Goal: Transaction & Acquisition: Purchase product/service

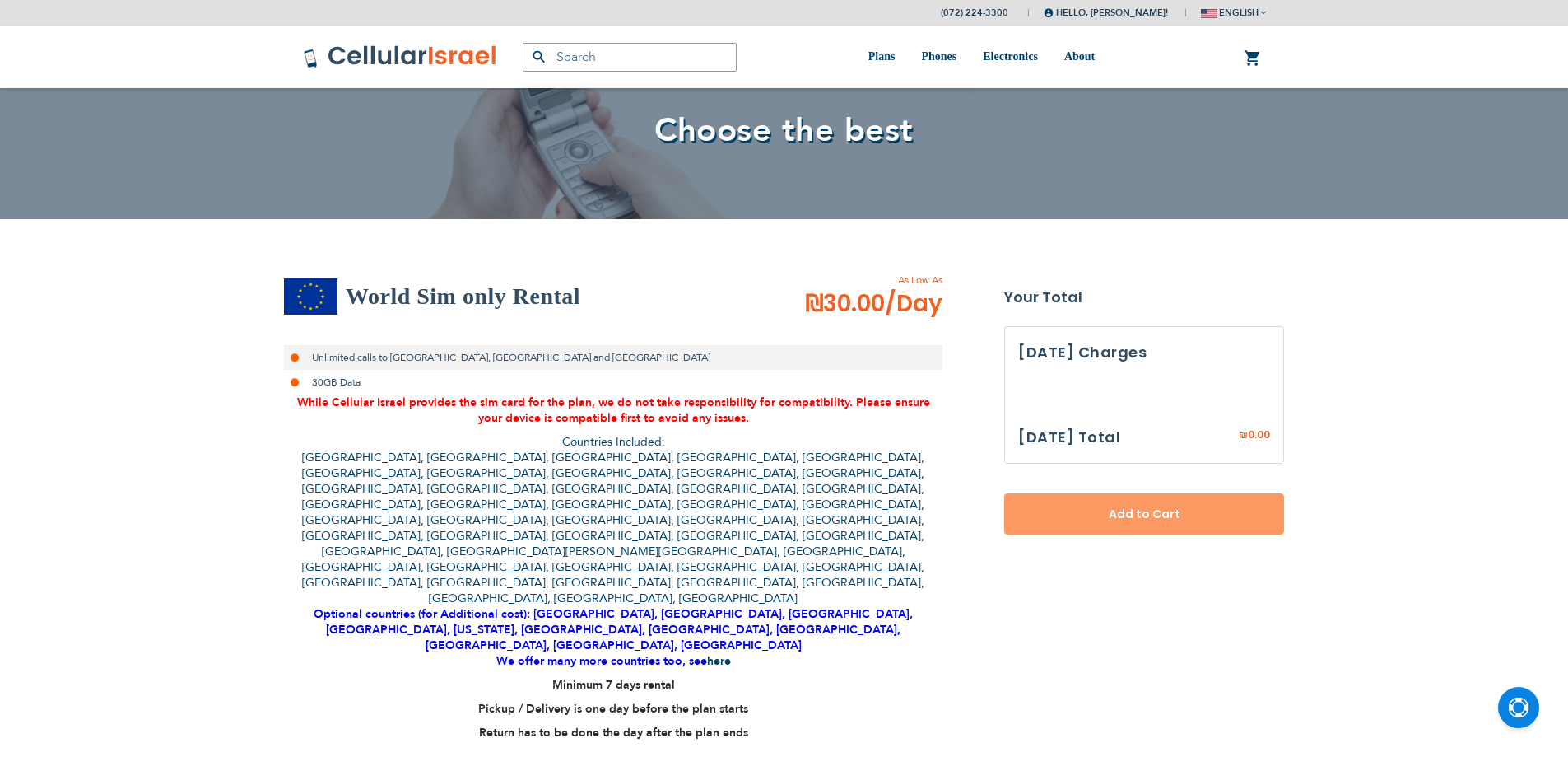
select select
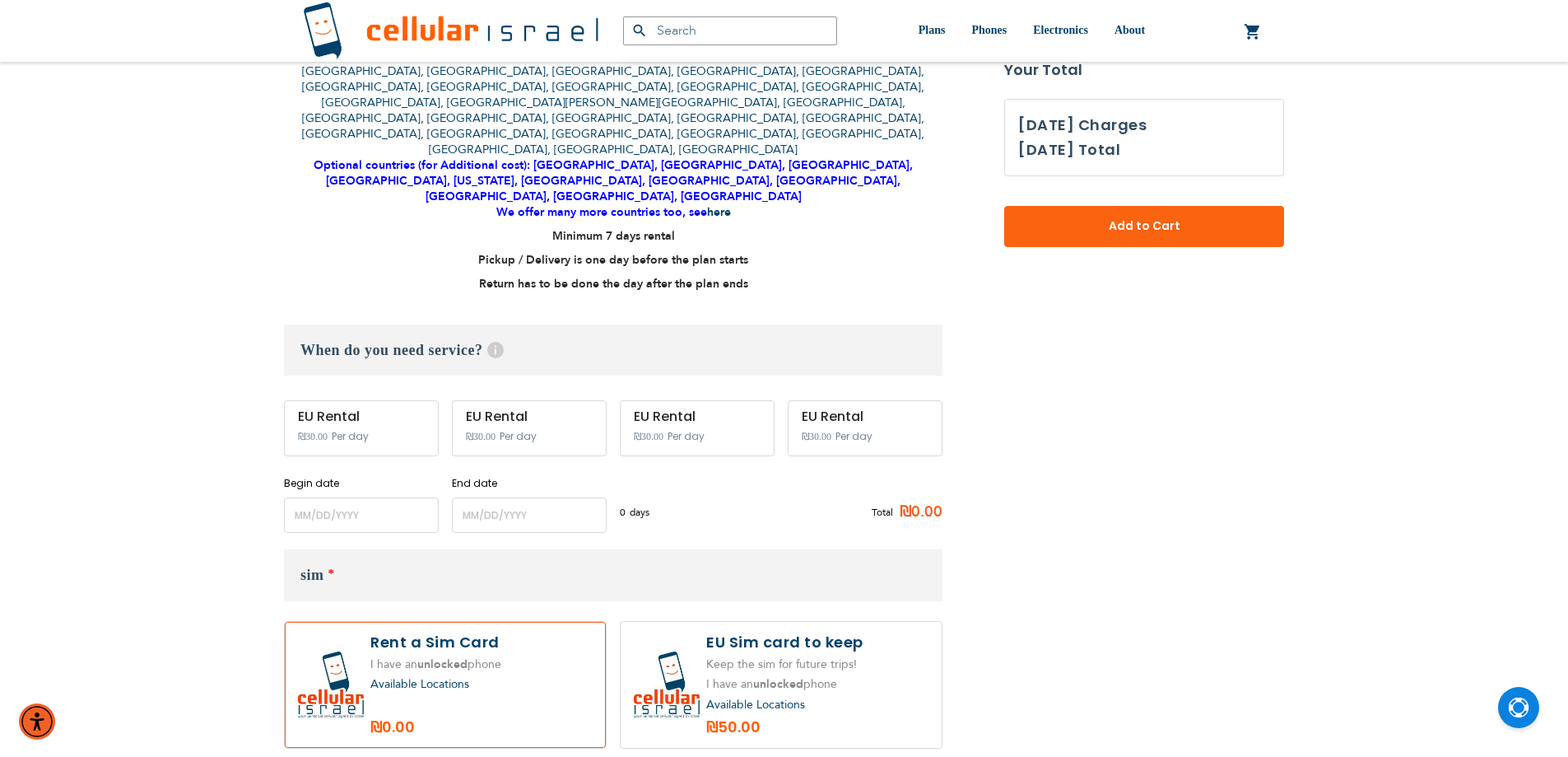
scroll to position [659, 0]
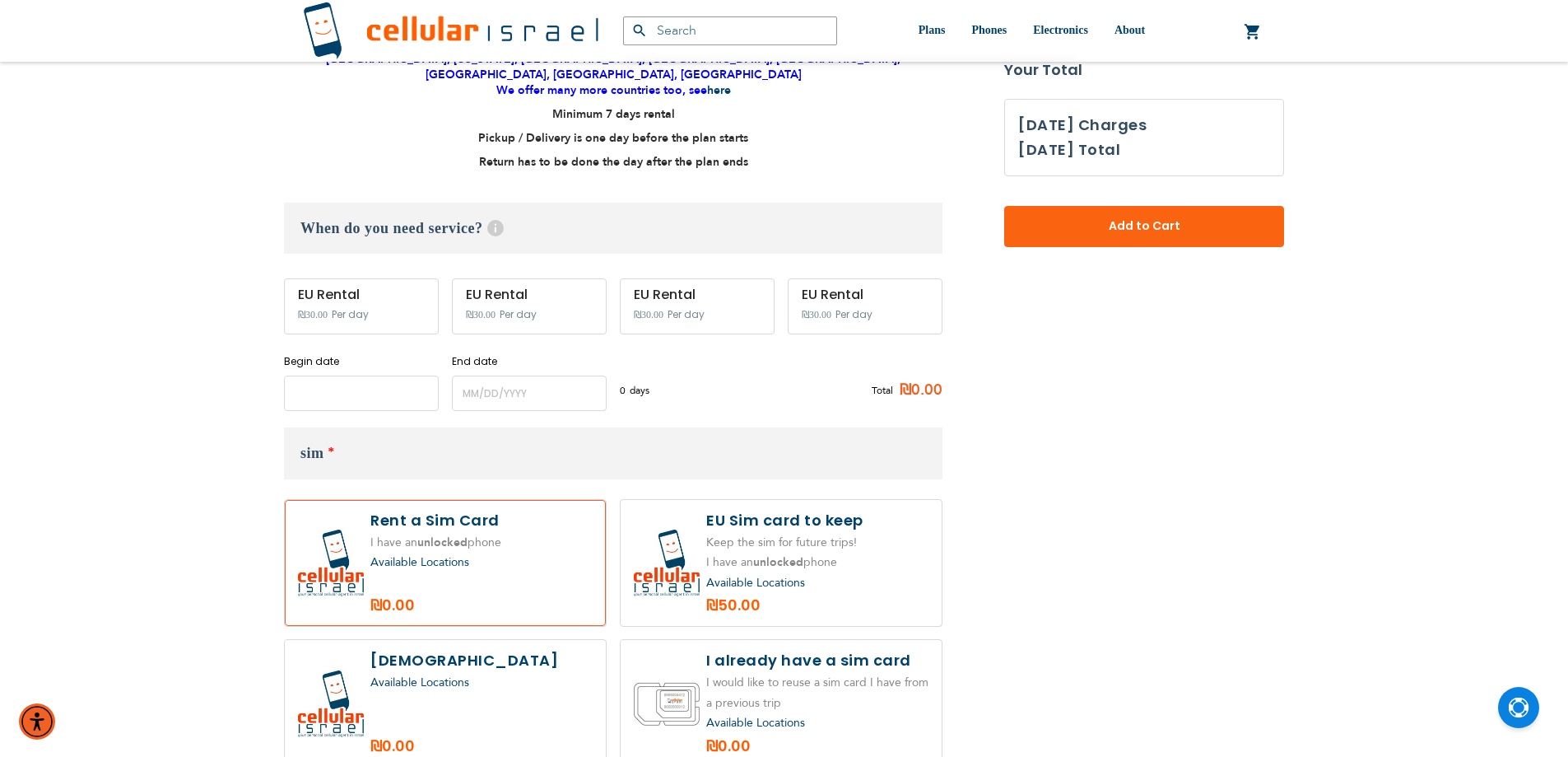
click at [376, 376] on input "name" at bounding box center [361, 394] width 155 height 35
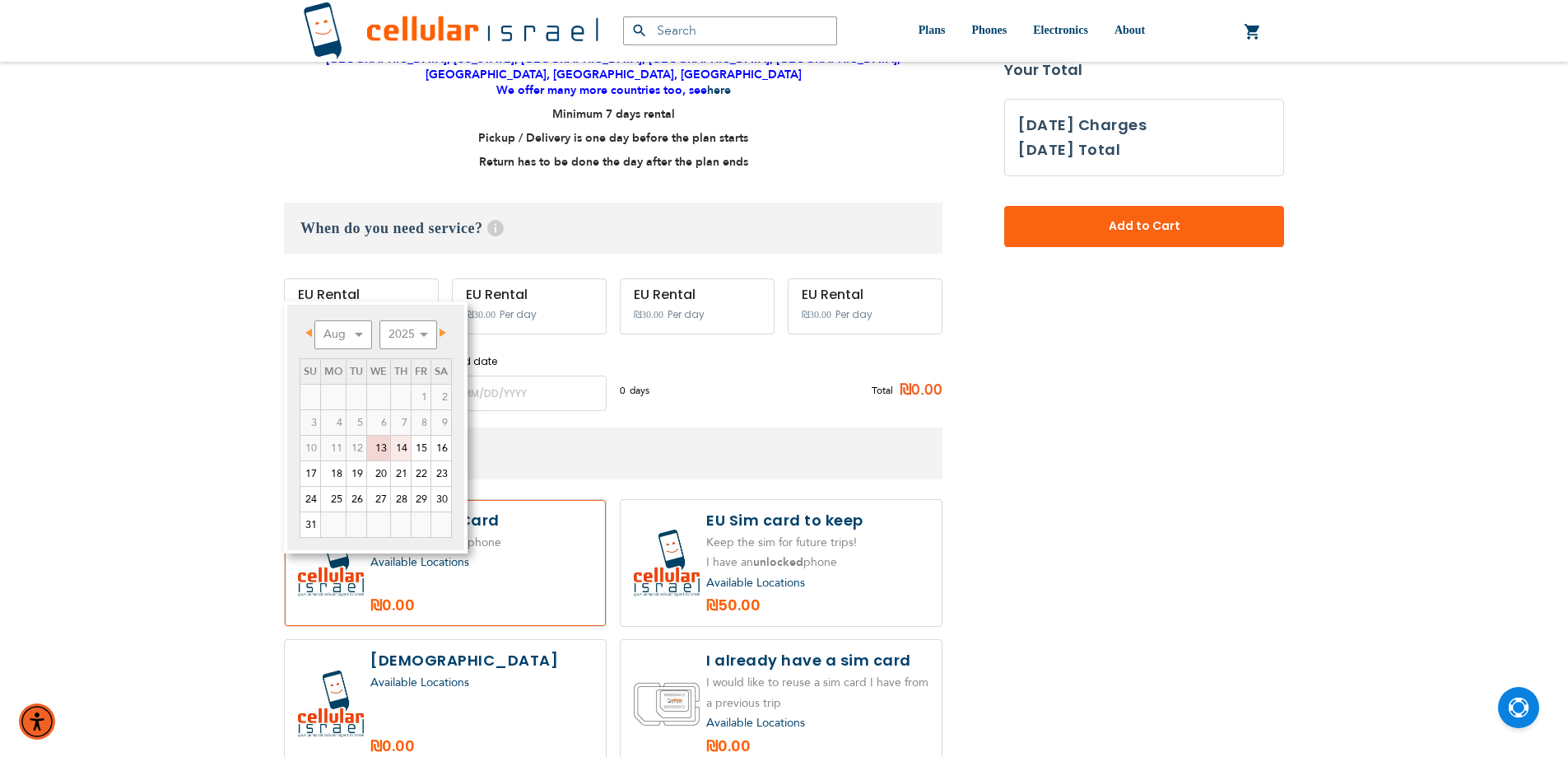
click at [405, 451] on link "14" at bounding box center [400, 448] width 19 height 25
type input "[DATE]"
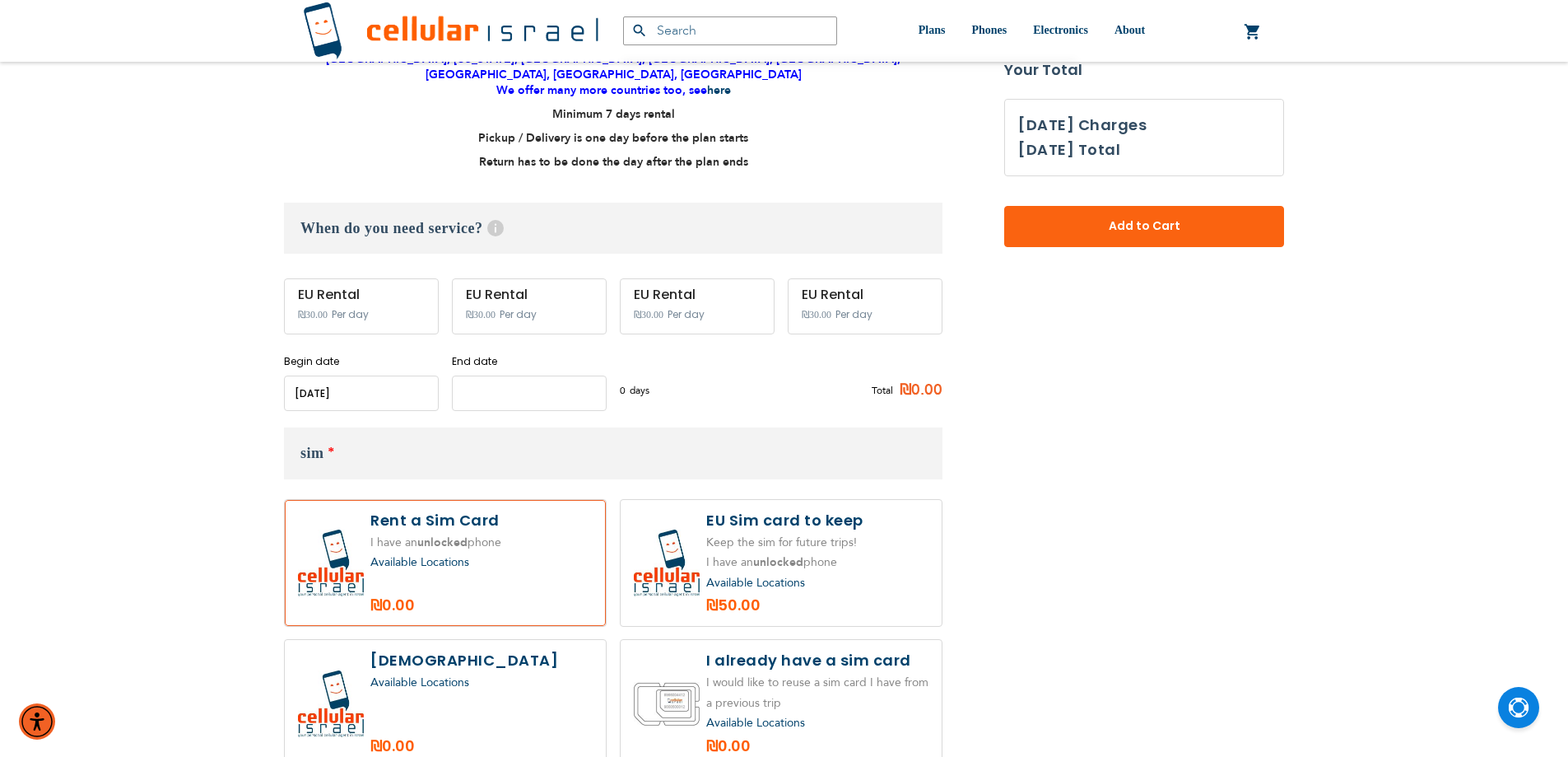
click at [499, 376] on input "name" at bounding box center [529, 394] width 155 height 35
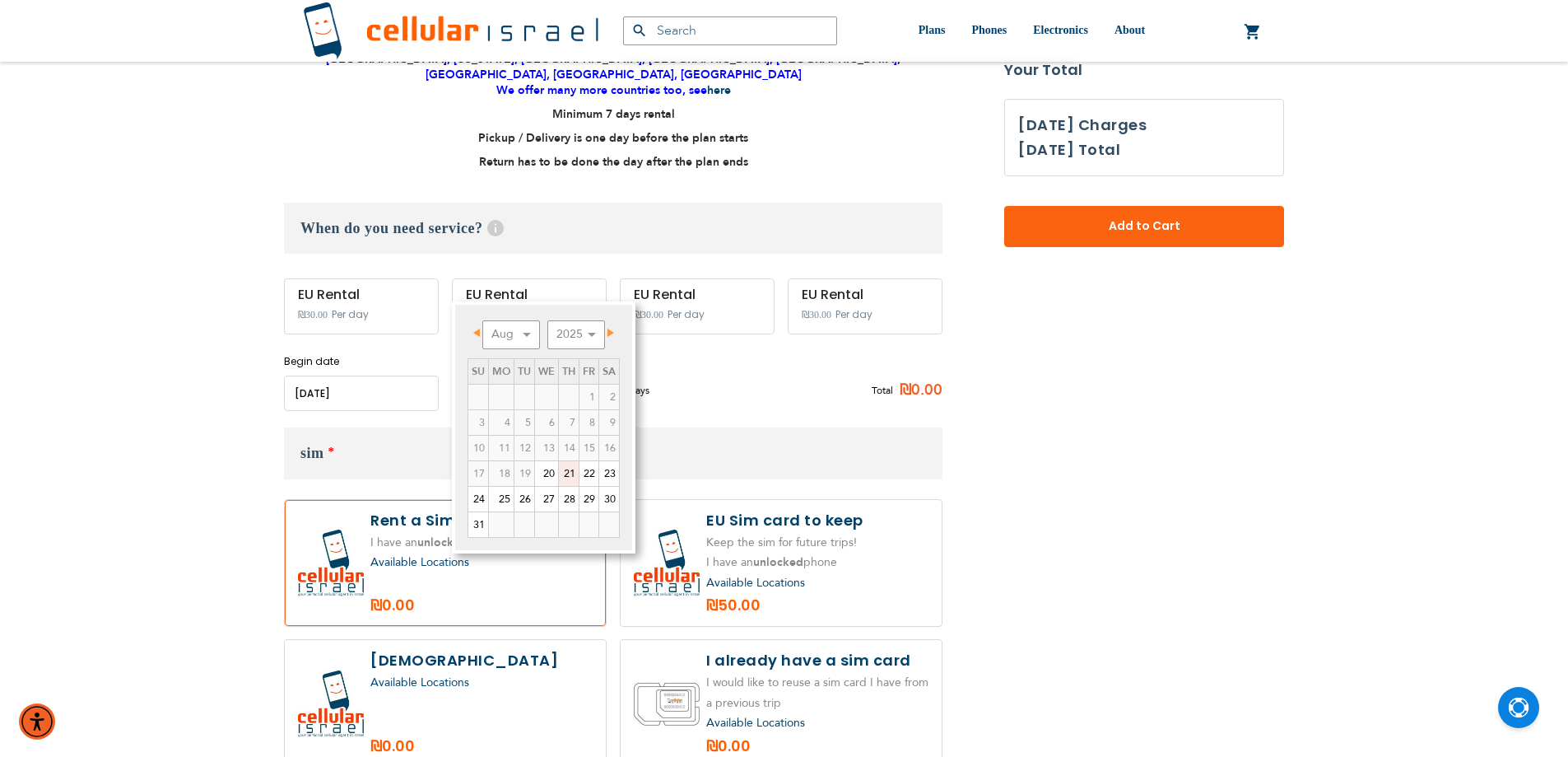
click at [569, 472] on link "21" at bounding box center [568, 473] width 19 height 25
type input "[DATE]"
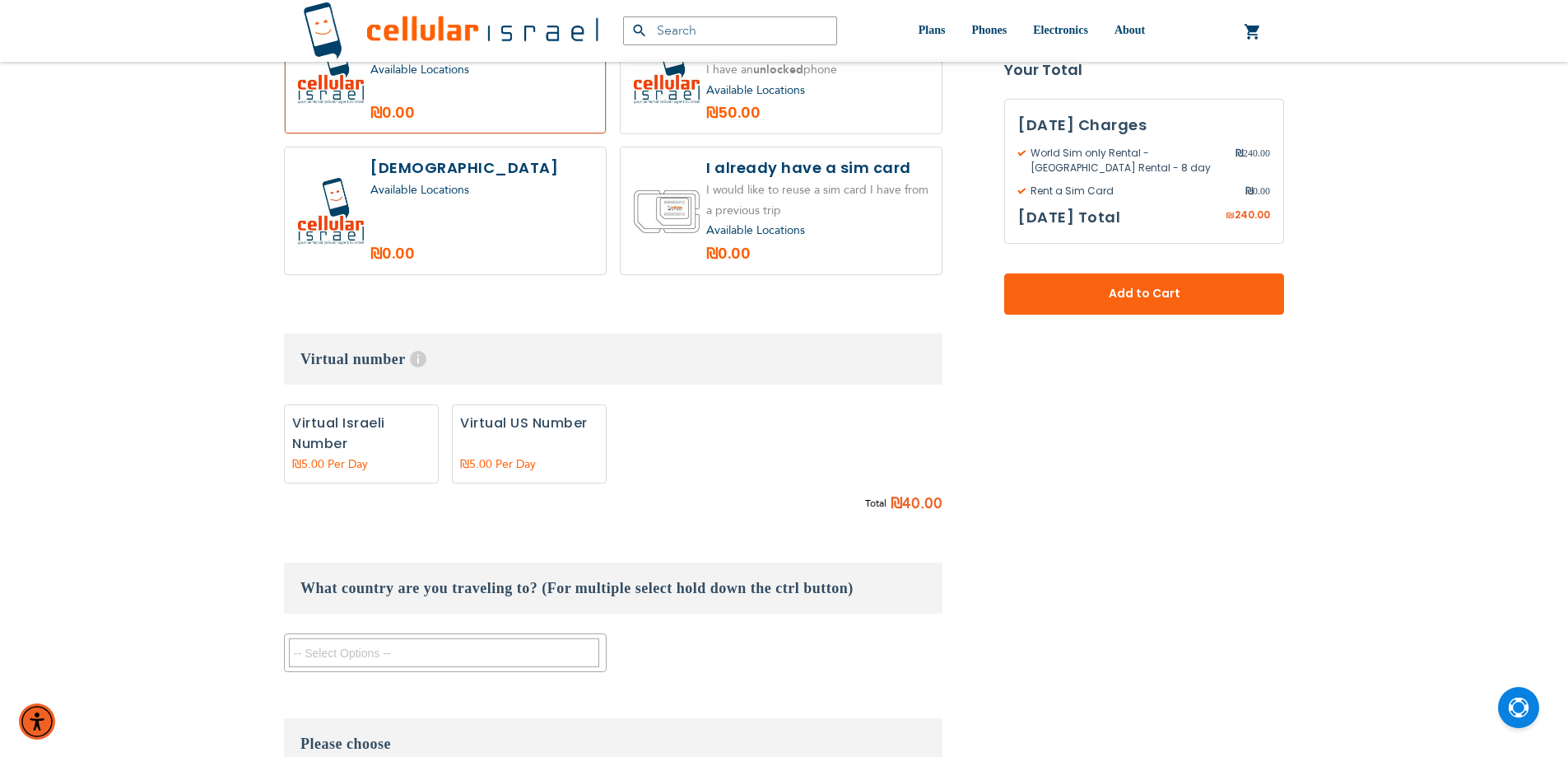
scroll to position [1318, 0]
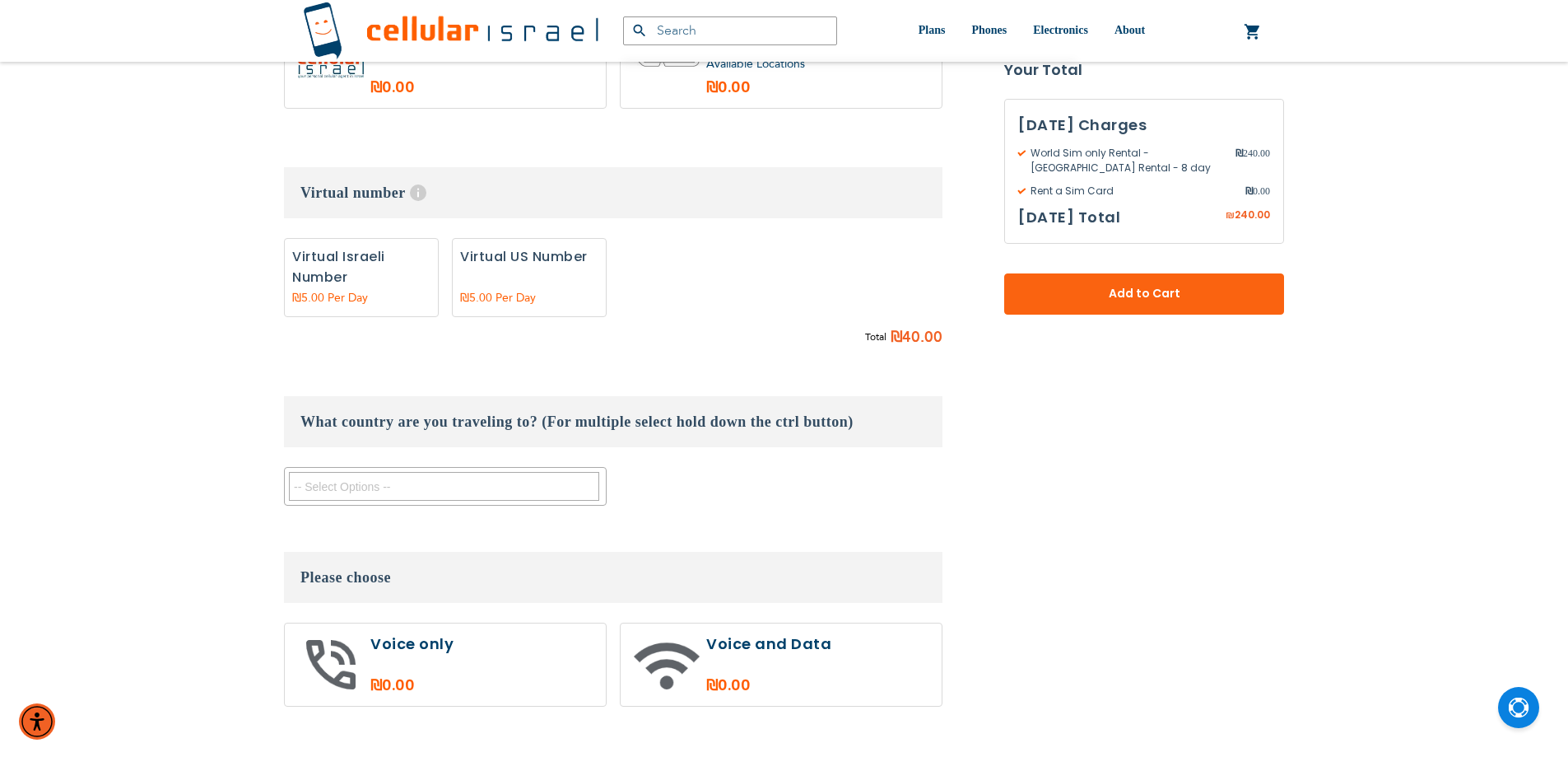
drag, startPoint x: 494, startPoint y: 573, endPoint x: 485, endPoint y: 558, distance: 17.5
click at [495, 623] on label at bounding box center [445, 664] width 321 height 82
radio input "true"
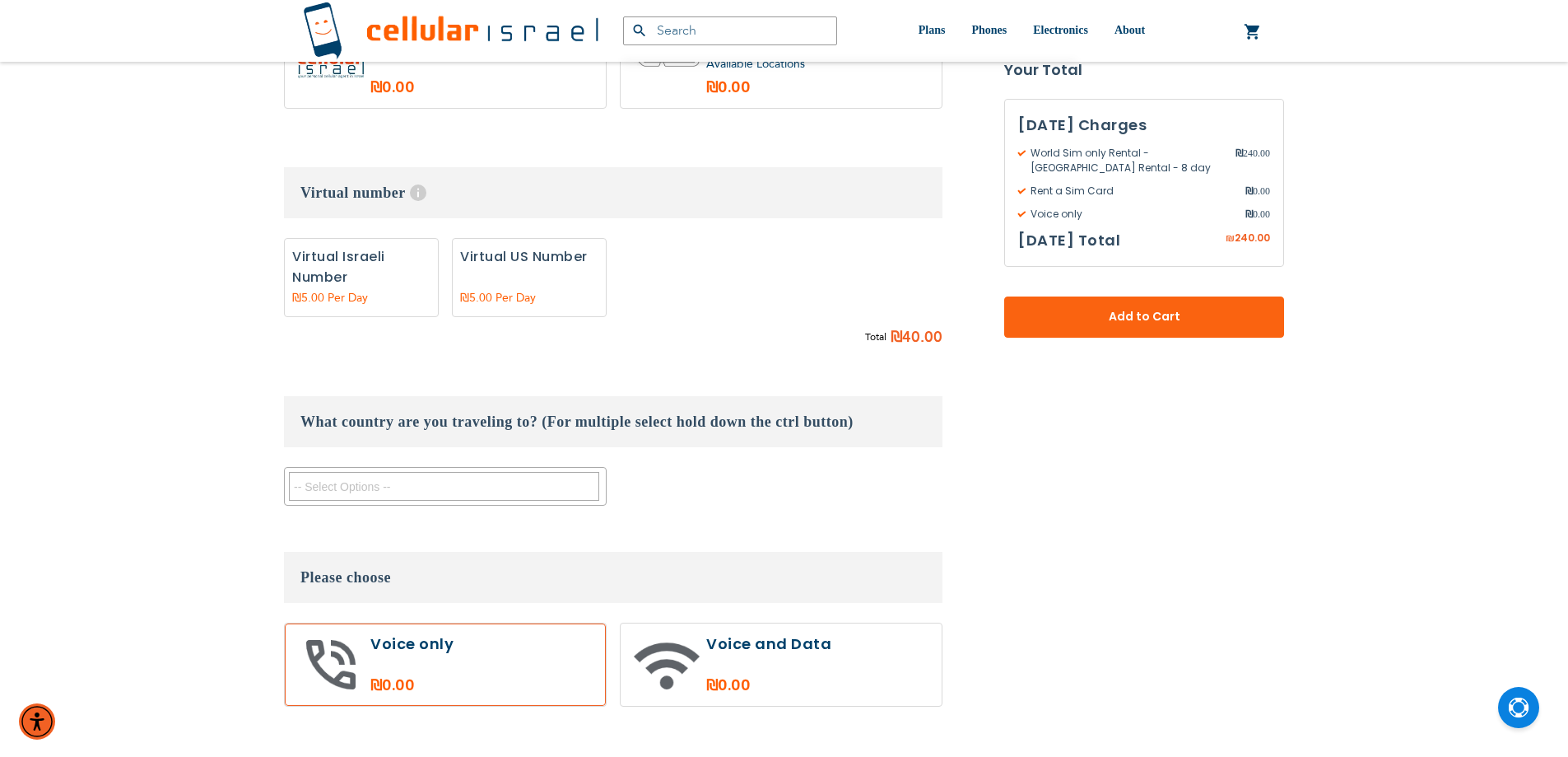
click at [524, 238] on label "Add" at bounding box center [529, 277] width 155 height 79
radio input "true"
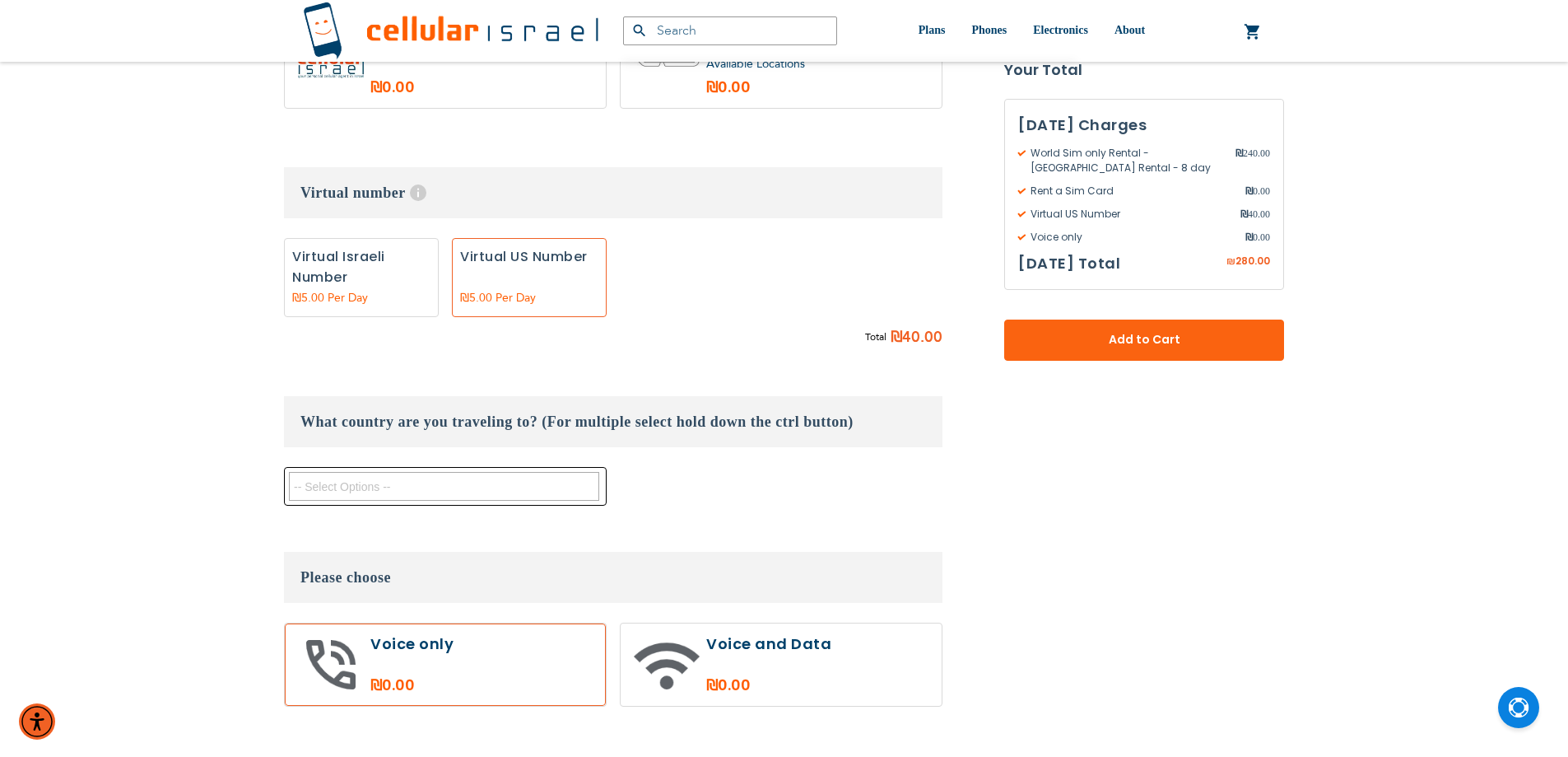
click at [410, 467] on span at bounding box center [445, 486] width 323 height 39
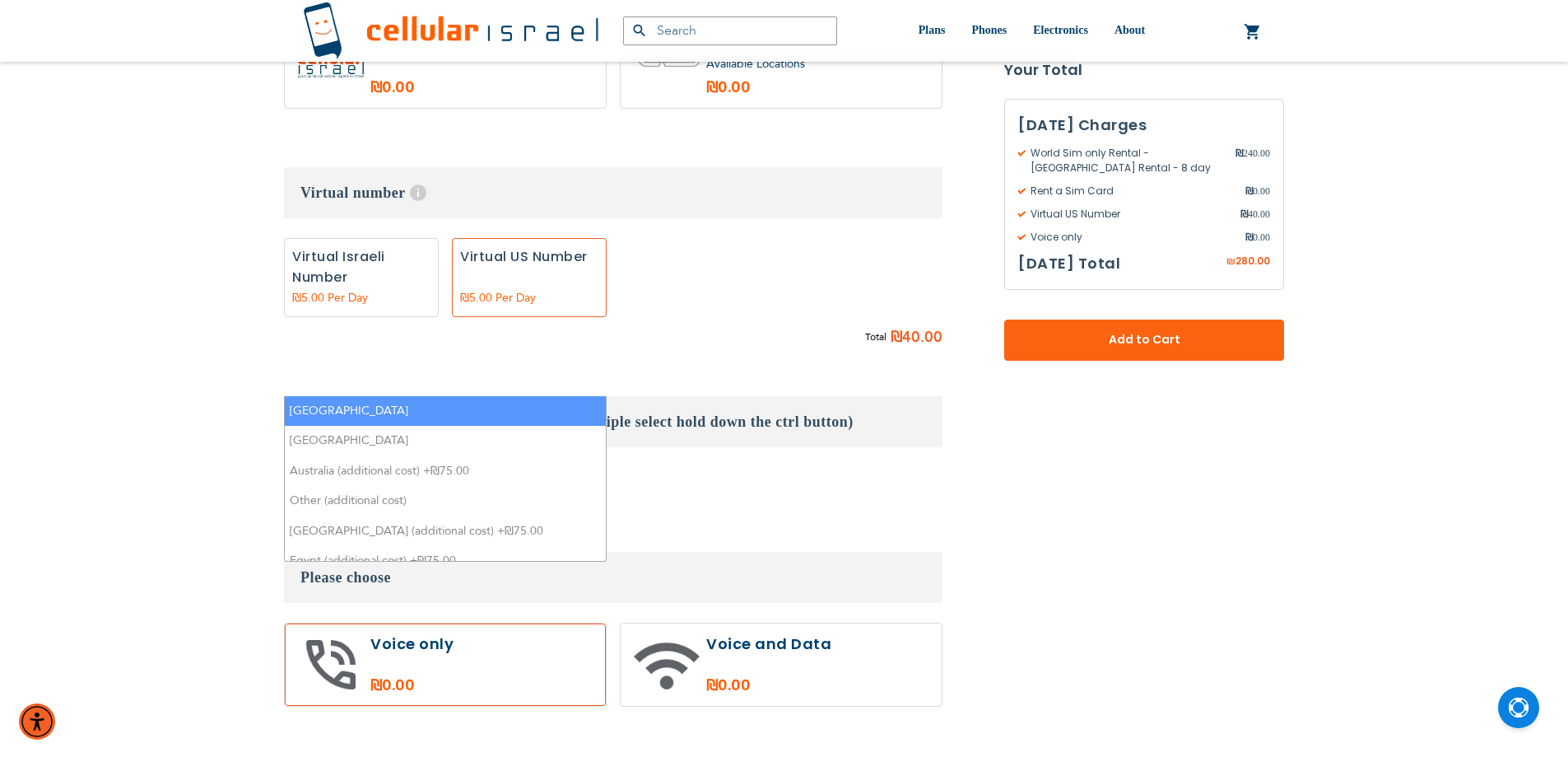
type textarea "it"
click at [454, 406] on li "[GEOGRAPHIC_DATA]" at bounding box center [445, 411] width 321 height 30
select select "9119"
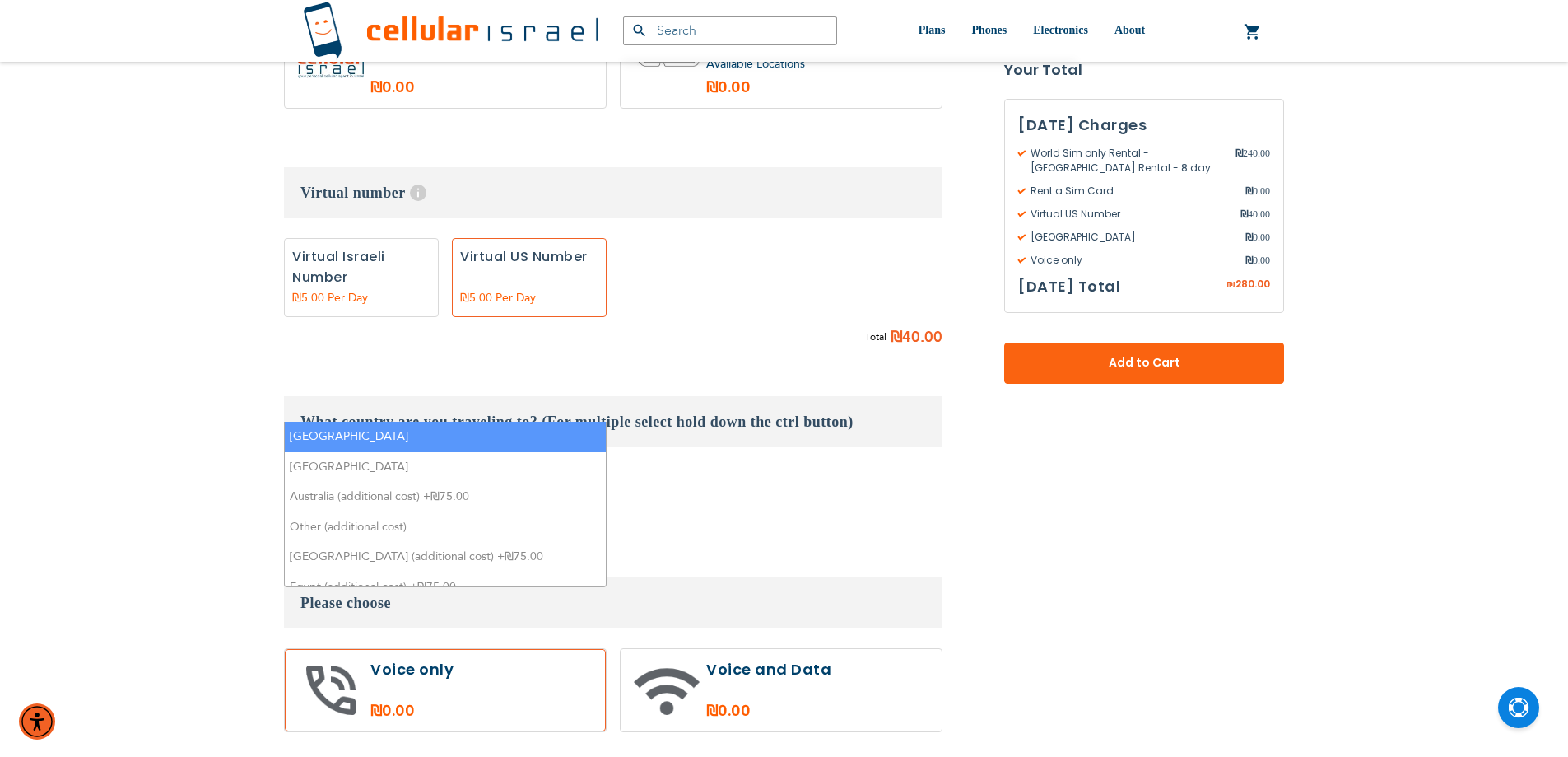
scroll to position [420, 0]
click at [325, 472] on textarea "it" at bounding box center [444, 486] width 310 height 29
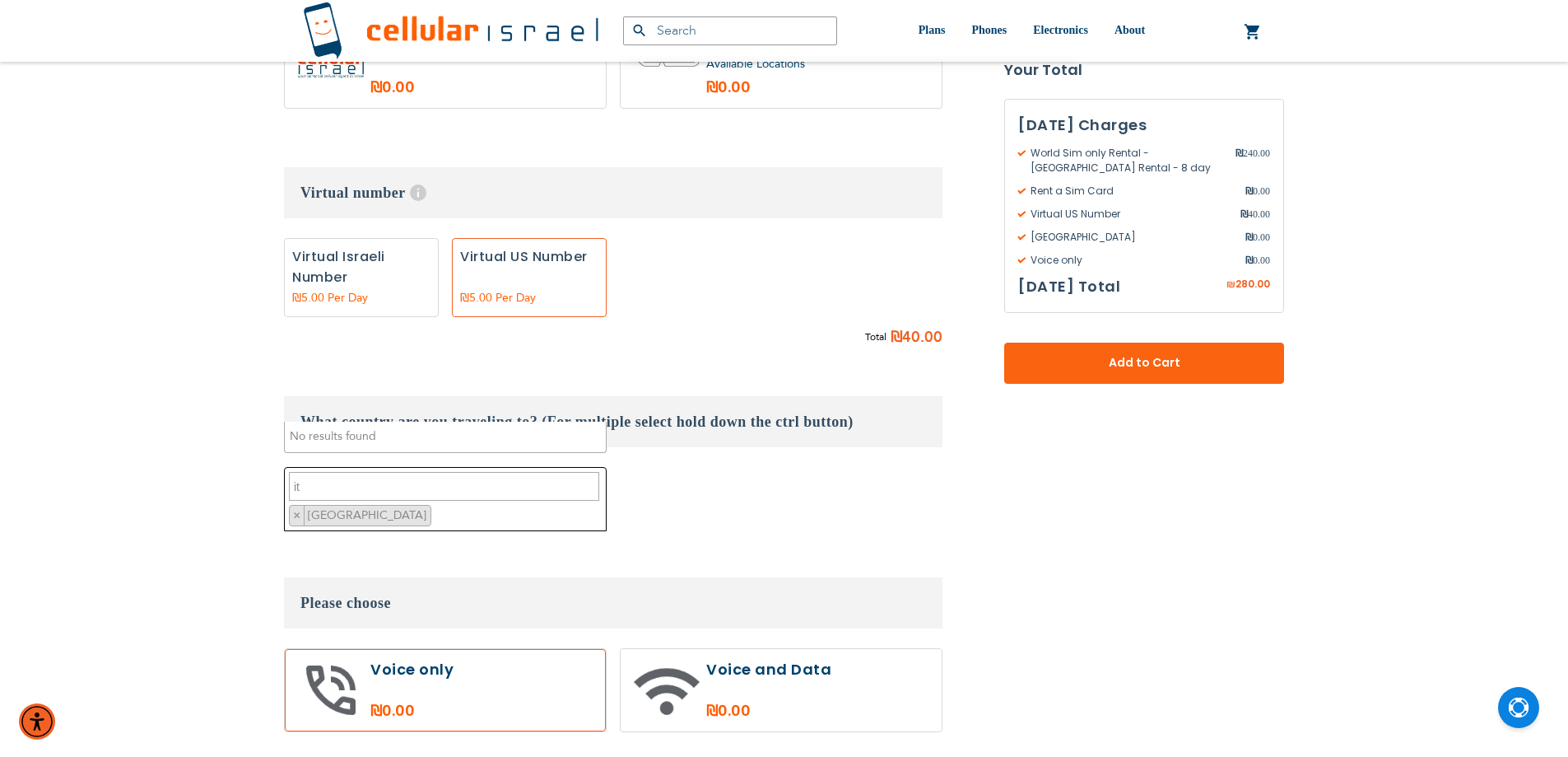
type textarea "i"
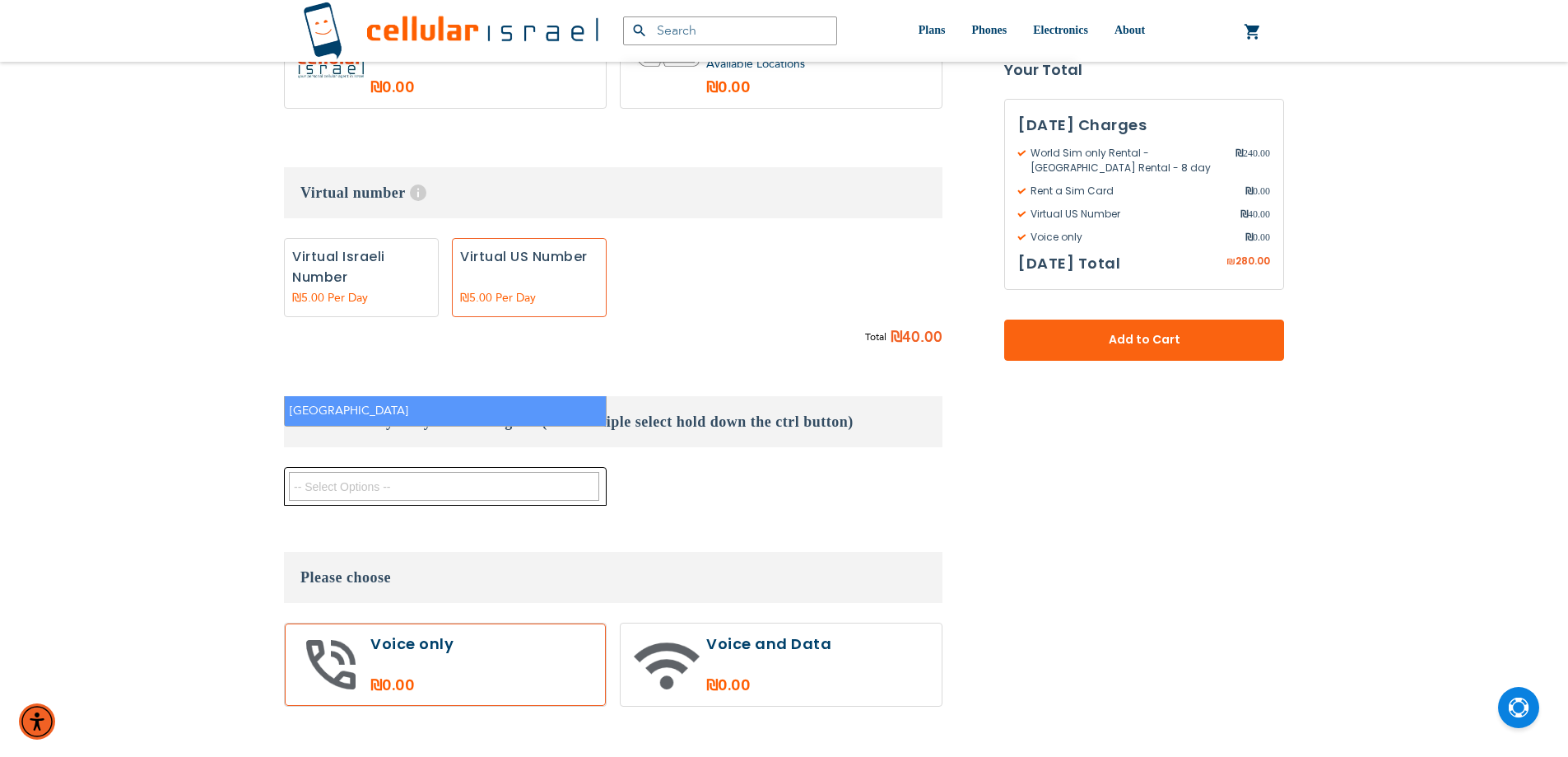
select select
type textarea "I"
type textarea "pol"
click at [314, 416] on li "[GEOGRAPHIC_DATA]" at bounding box center [445, 411] width 321 height 30
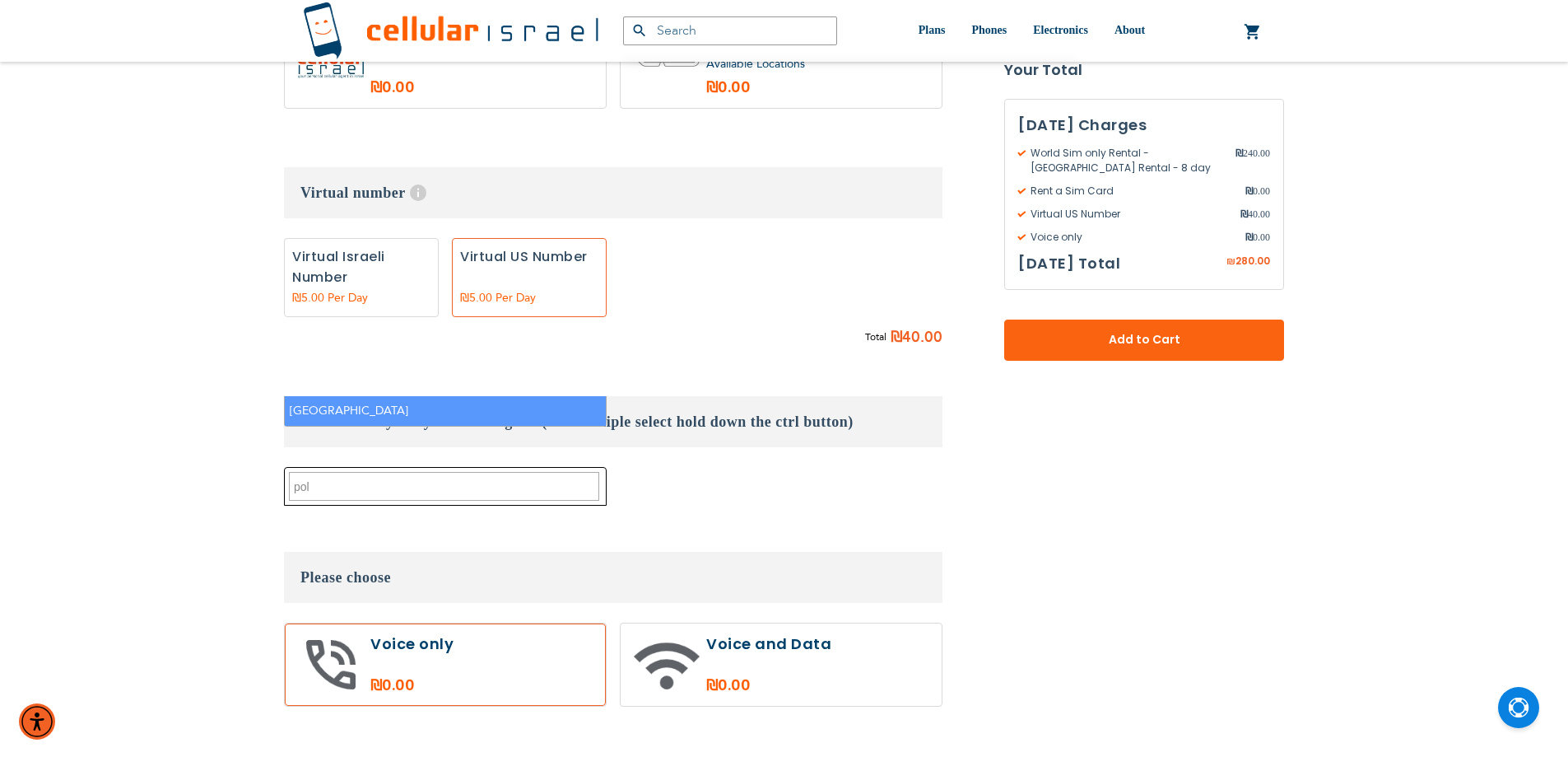
select select "9467"
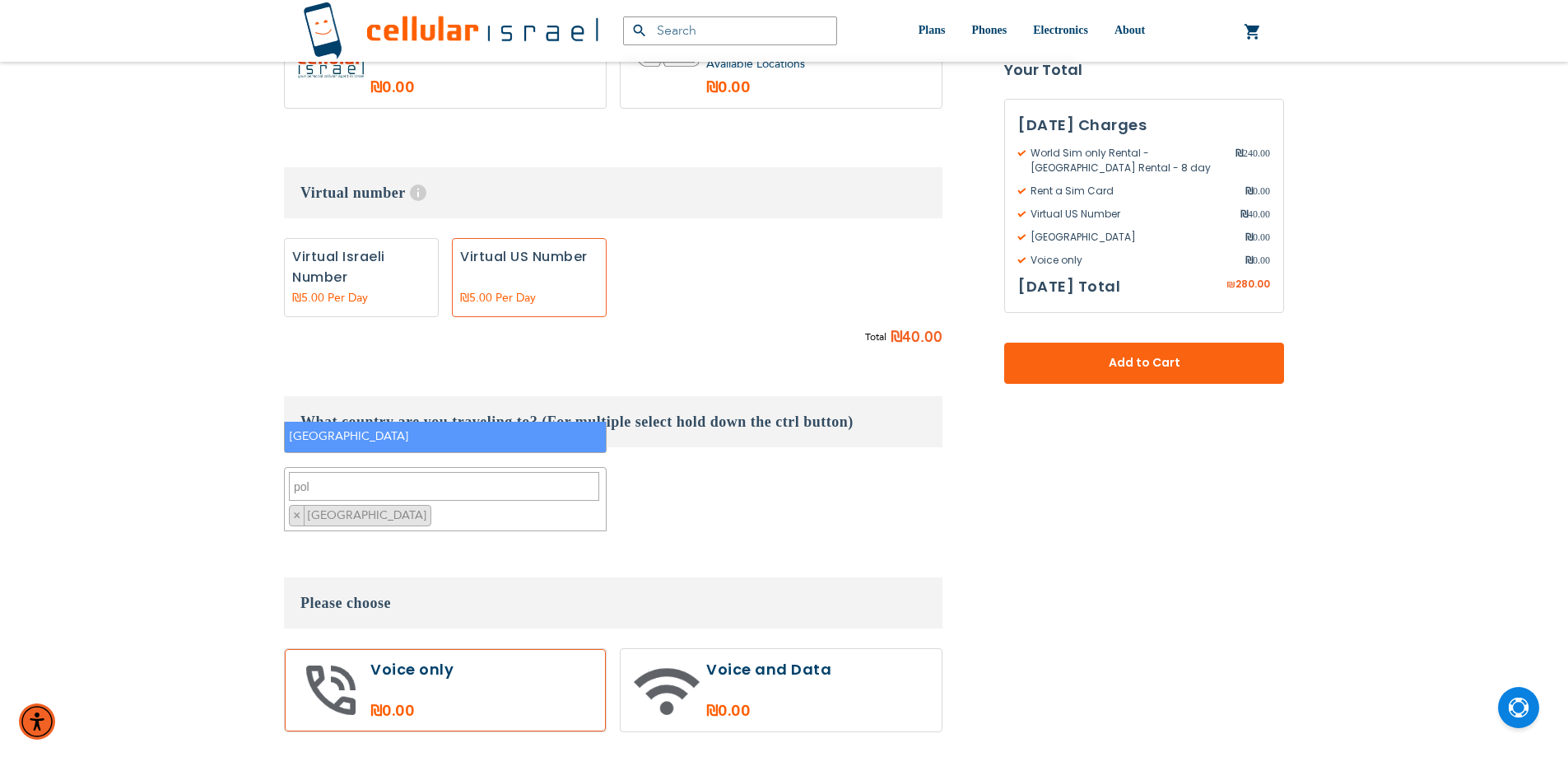
click at [348, 472] on textarea "pol" at bounding box center [444, 486] width 310 height 29
type textarea "p"
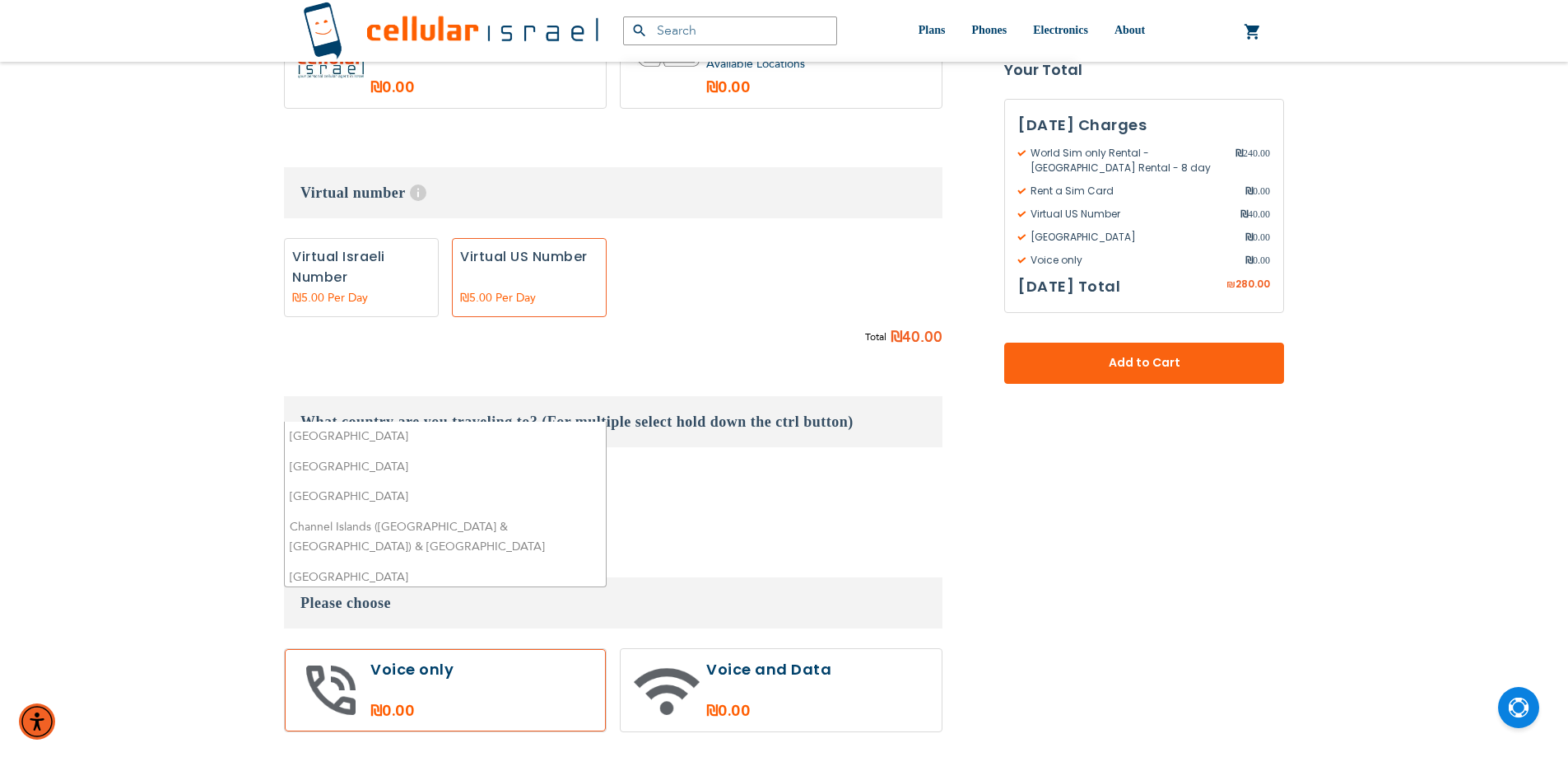
scroll to position [752, 0]
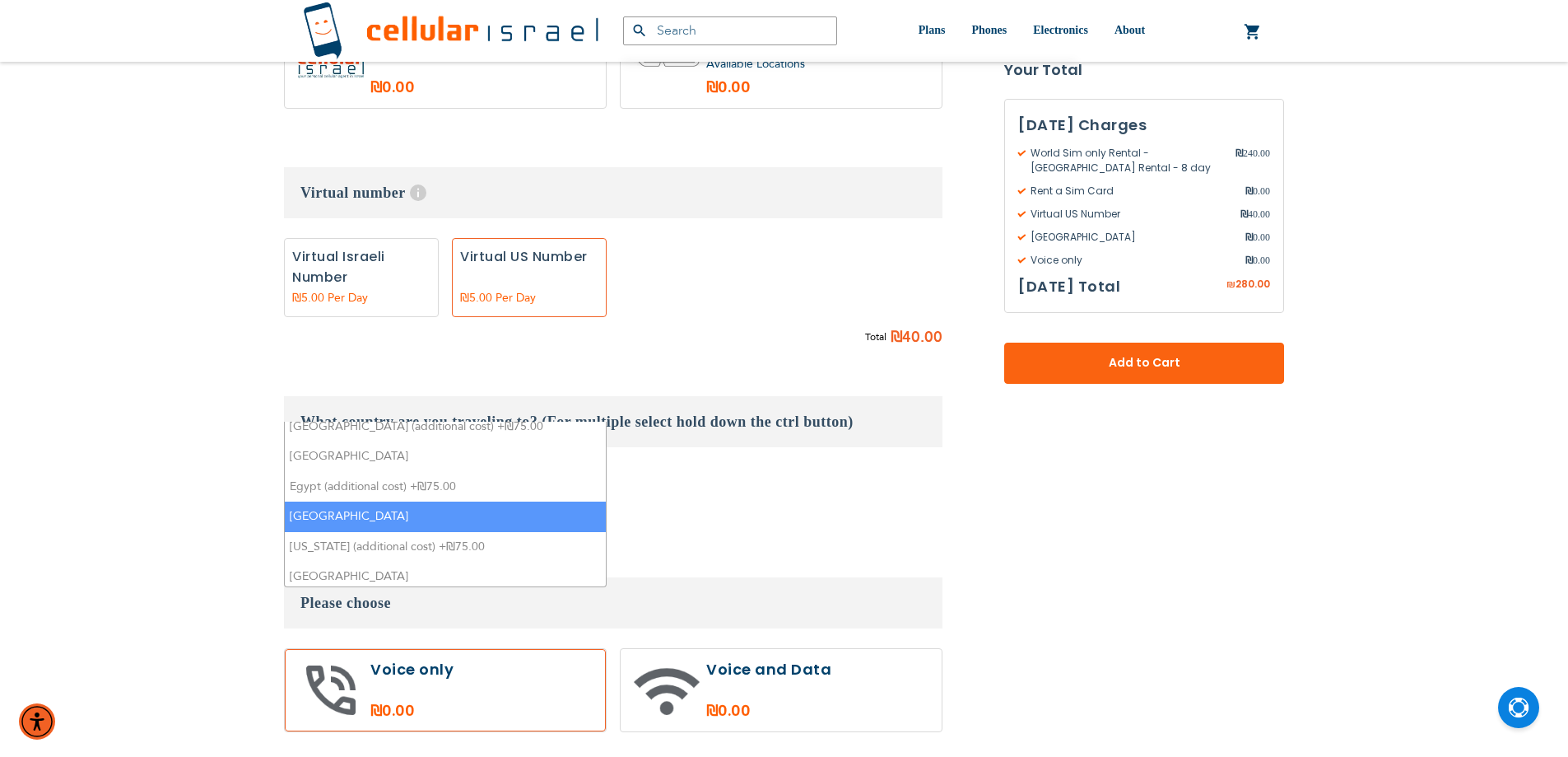
select select
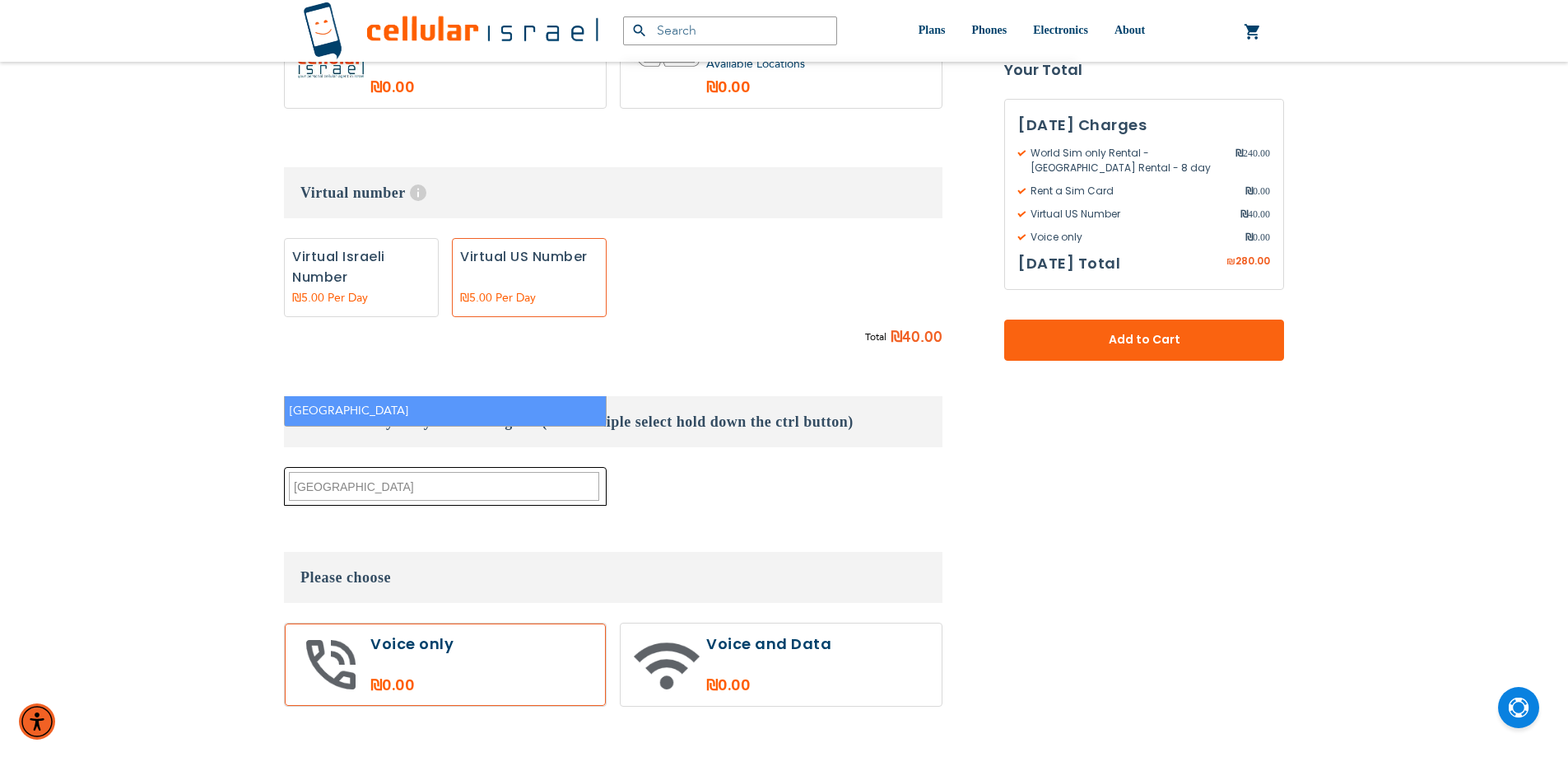
scroll to position [0, 0]
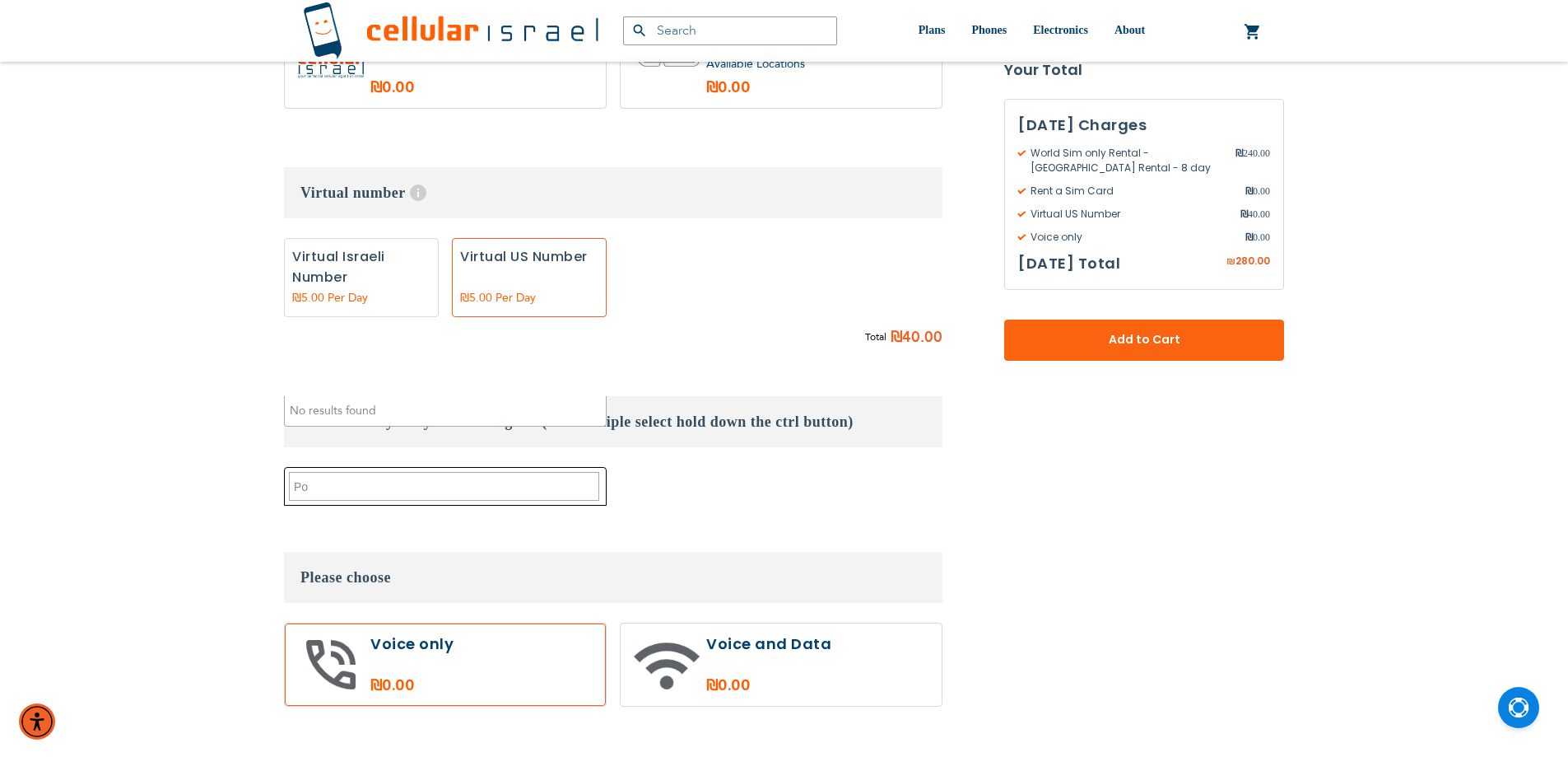
type textarea "P"
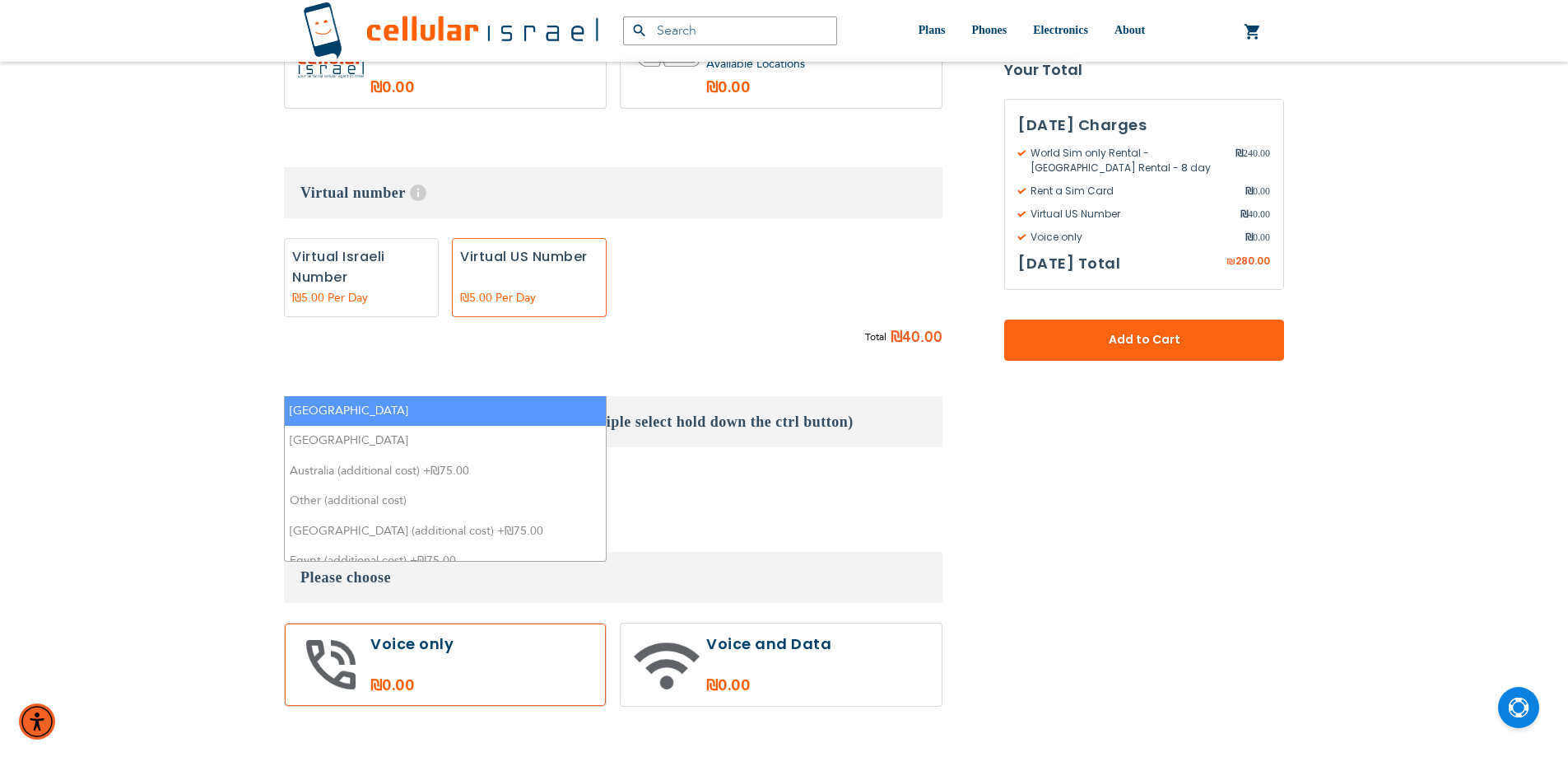
type textarea "it"
click at [461, 422] on li "[GEOGRAPHIC_DATA]" at bounding box center [445, 411] width 321 height 30
select select "9119"
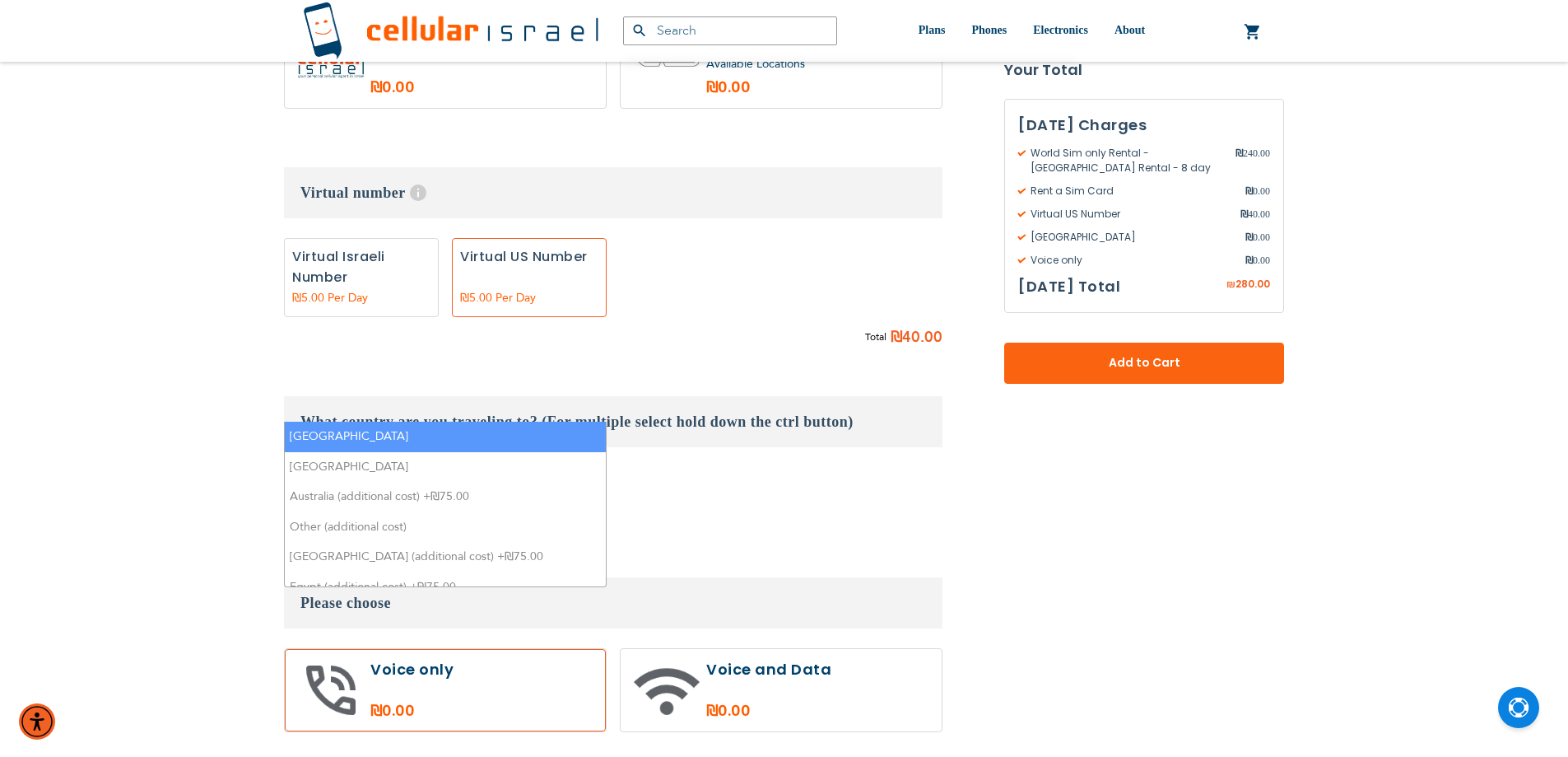
click at [350, 472] on textarea "it" at bounding box center [444, 486] width 310 height 29
type textarea "i"
click at [346, 430] on li "[GEOGRAPHIC_DATA]" at bounding box center [445, 437] width 321 height 30
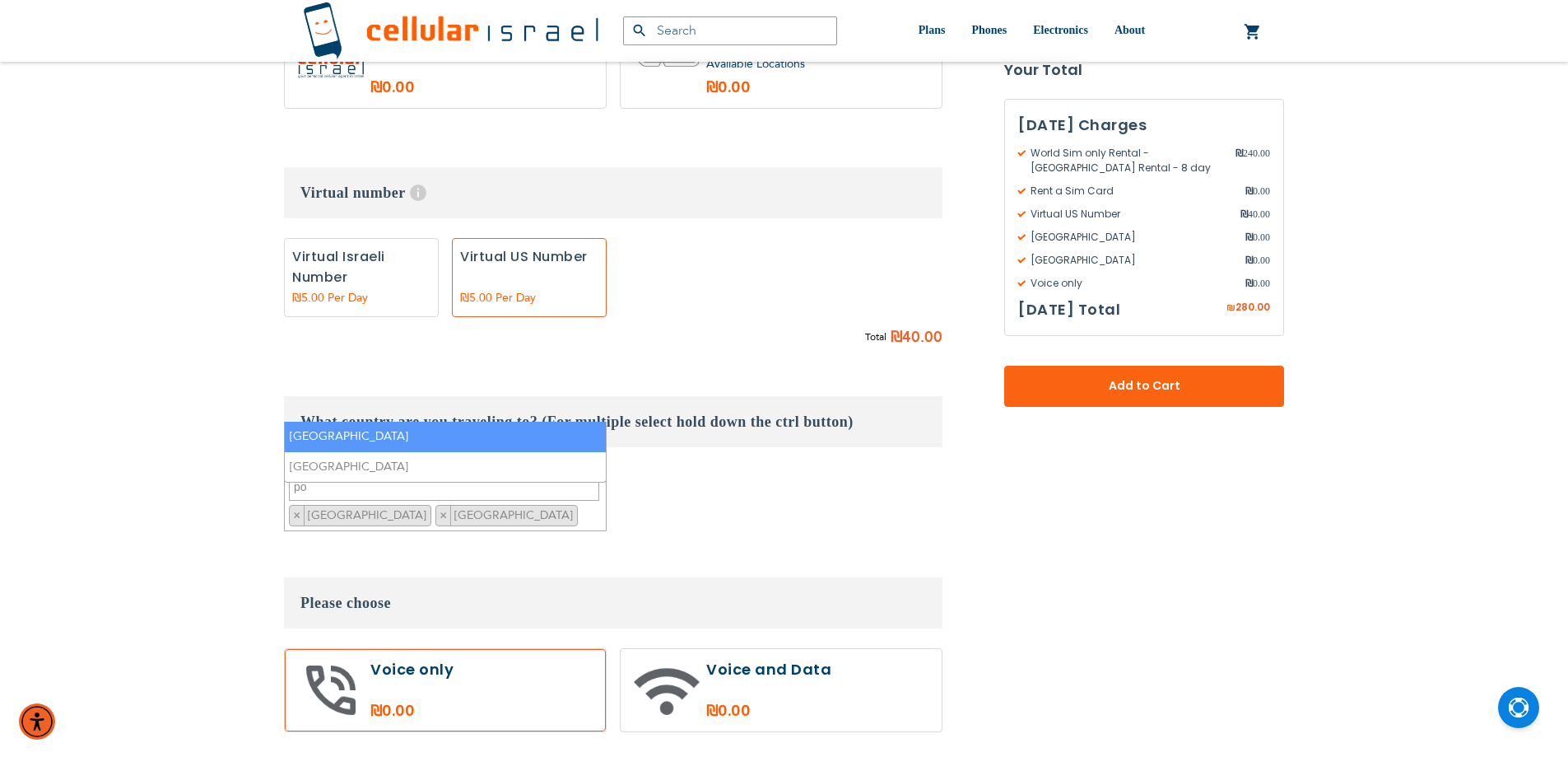
click at [331, 472] on textarea "po" at bounding box center [444, 486] width 310 height 29
type textarea "p"
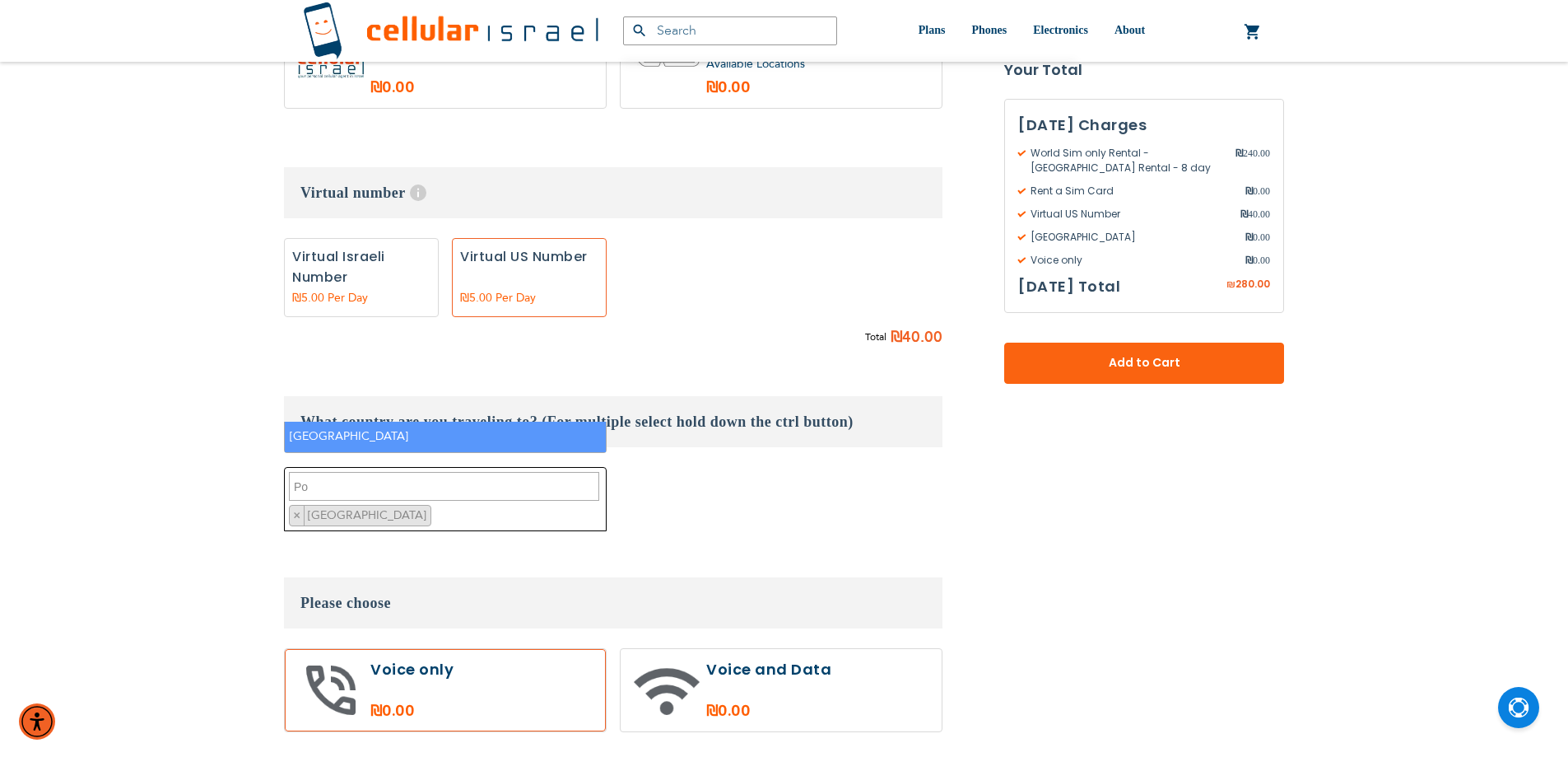
type textarea "P"
select select
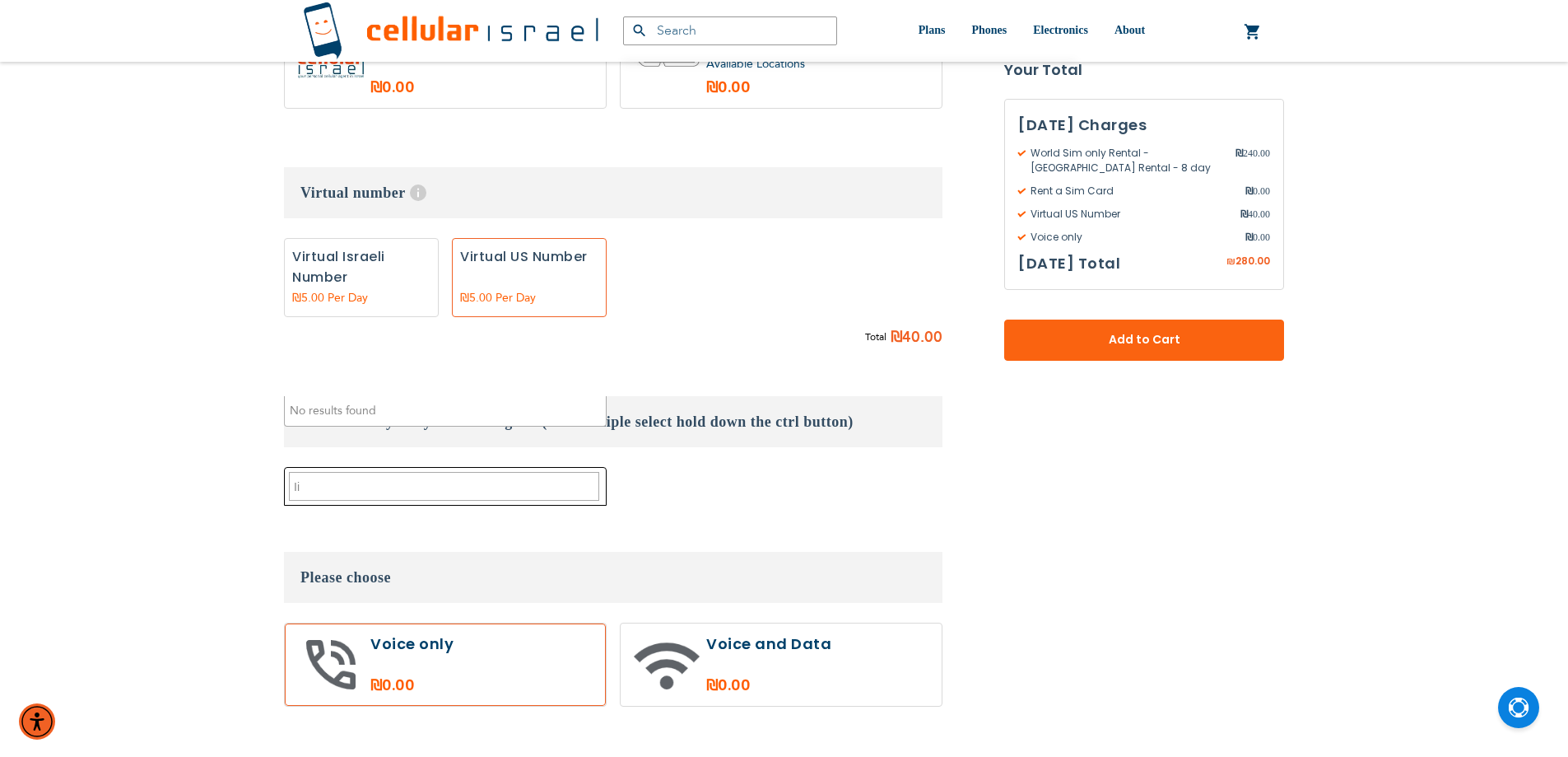
type textarea "I"
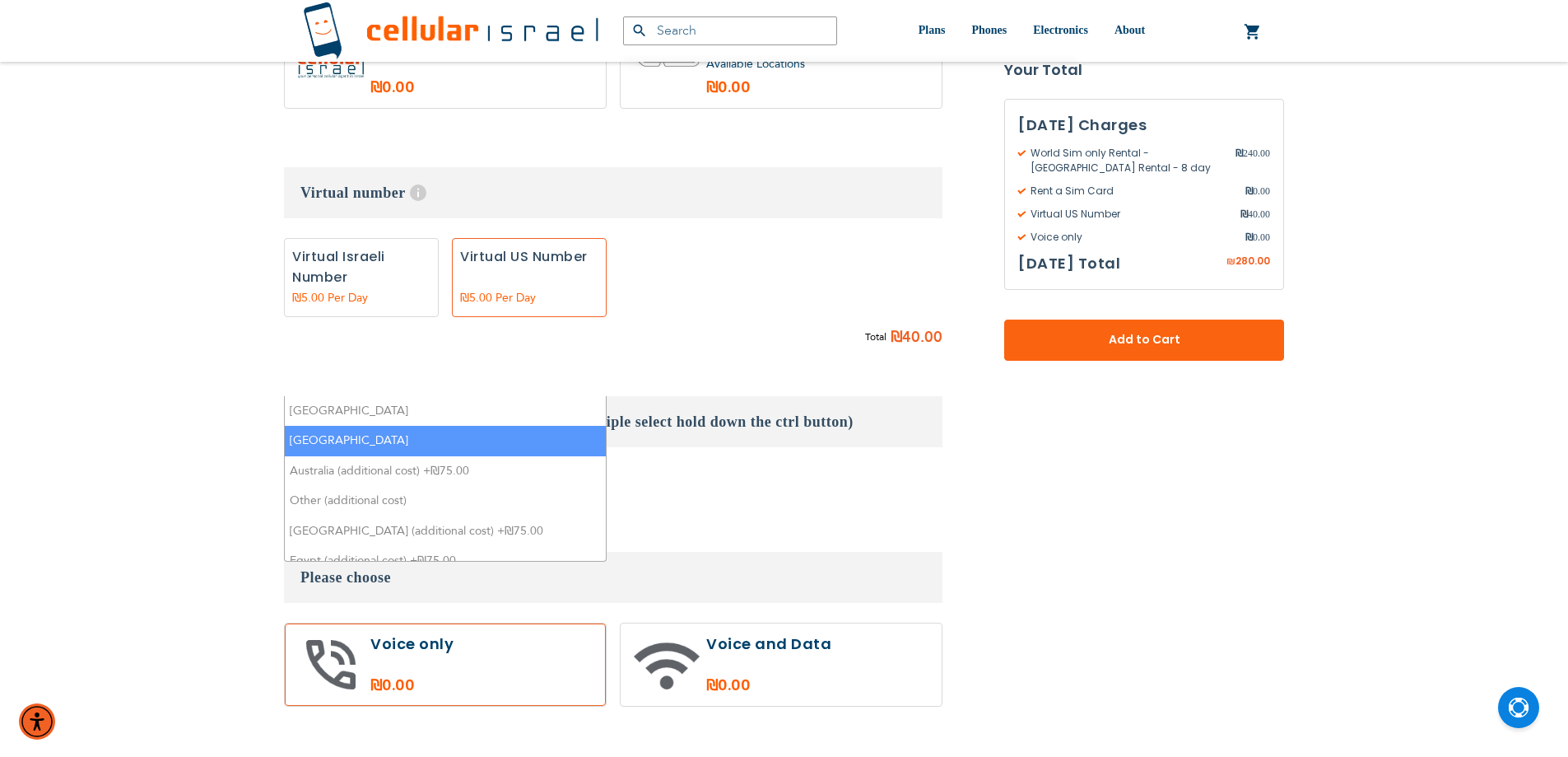
type textarea "it"
click at [340, 429] on li "[GEOGRAPHIC_DATA]" at bounding box center [445, 440] width 321 height 30
select select "9121"
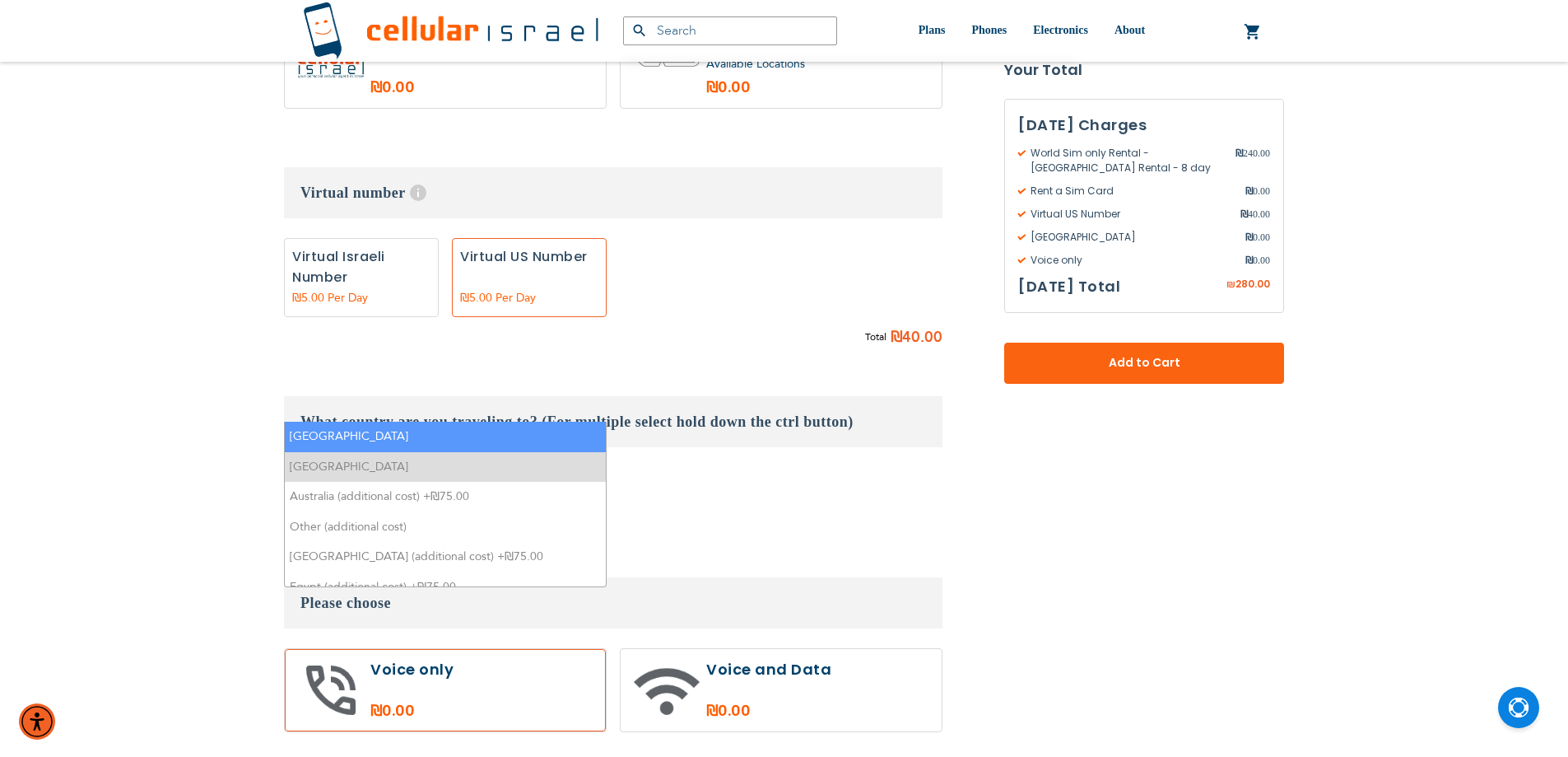
click at [296, 508] on span "×" at bounding box center [296, 516] width 7 height 16
select select
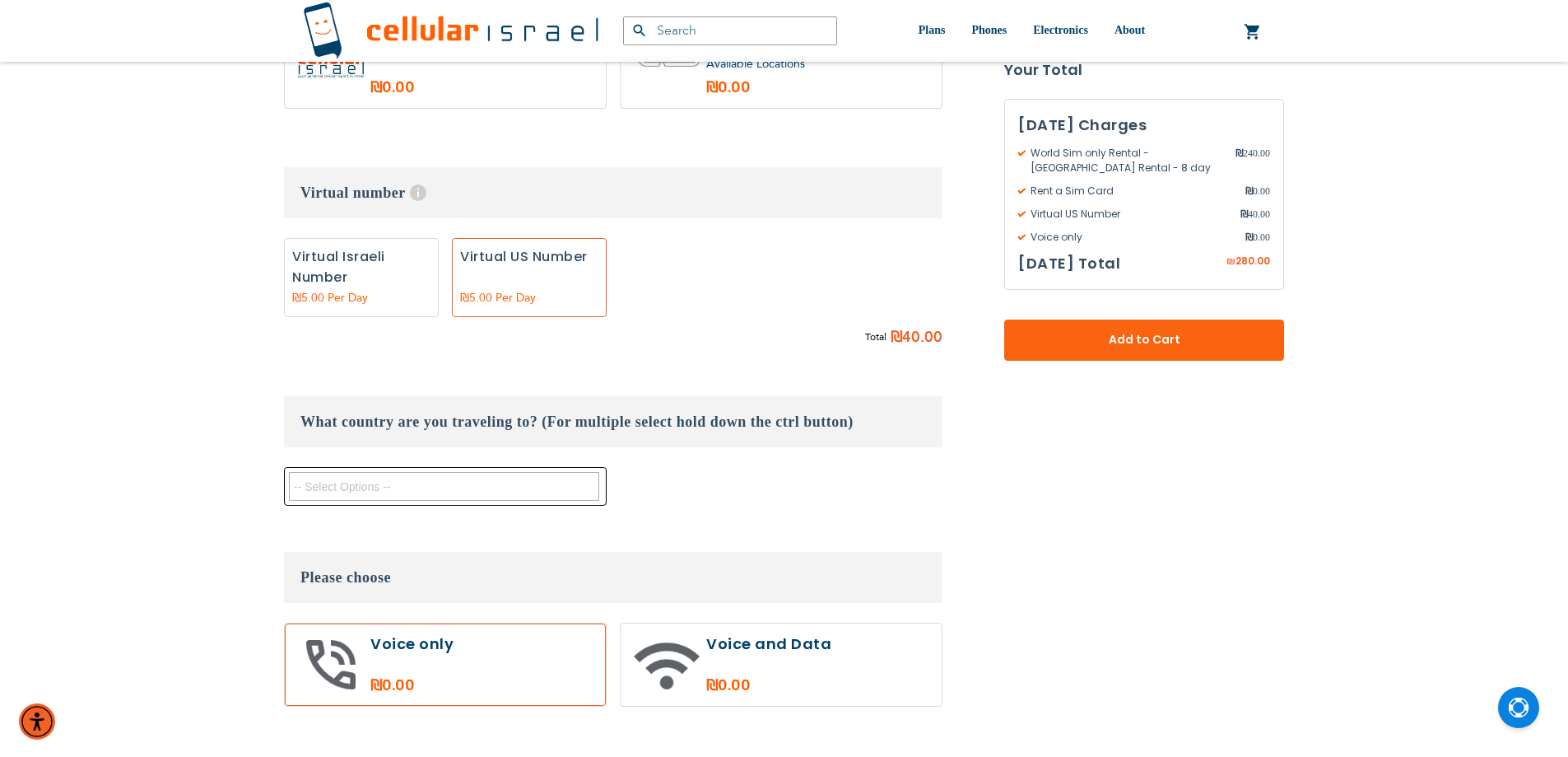
click at [330, 472] on textarea "Search" at bounding box center [444, 486] width 310 height 29
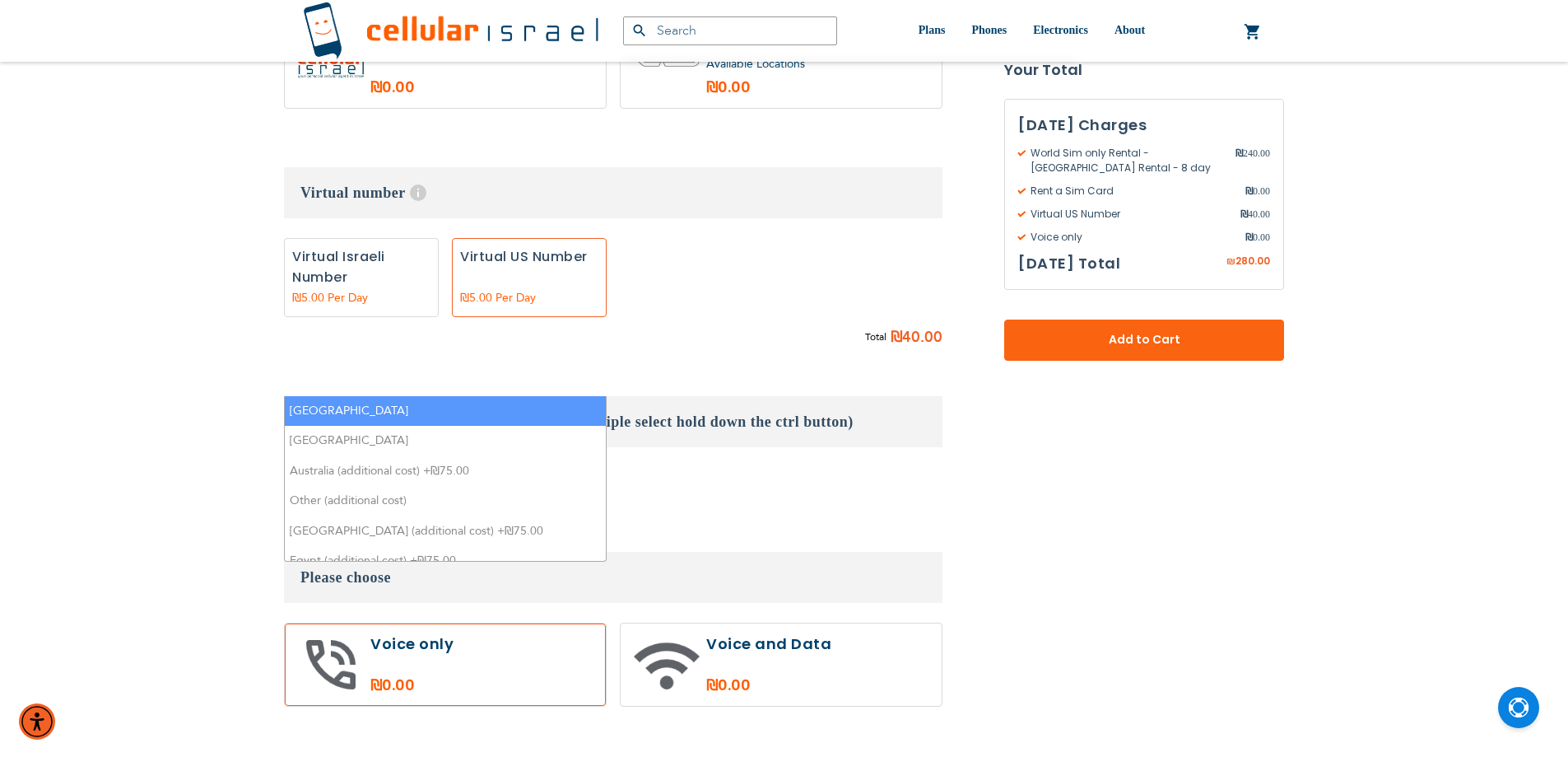
type textarea "it"
click at [292, 401] on li "[GEOGRAPHIC_DATA]" at bounding box center [445, 411] width 321 height 30
select select "9119"
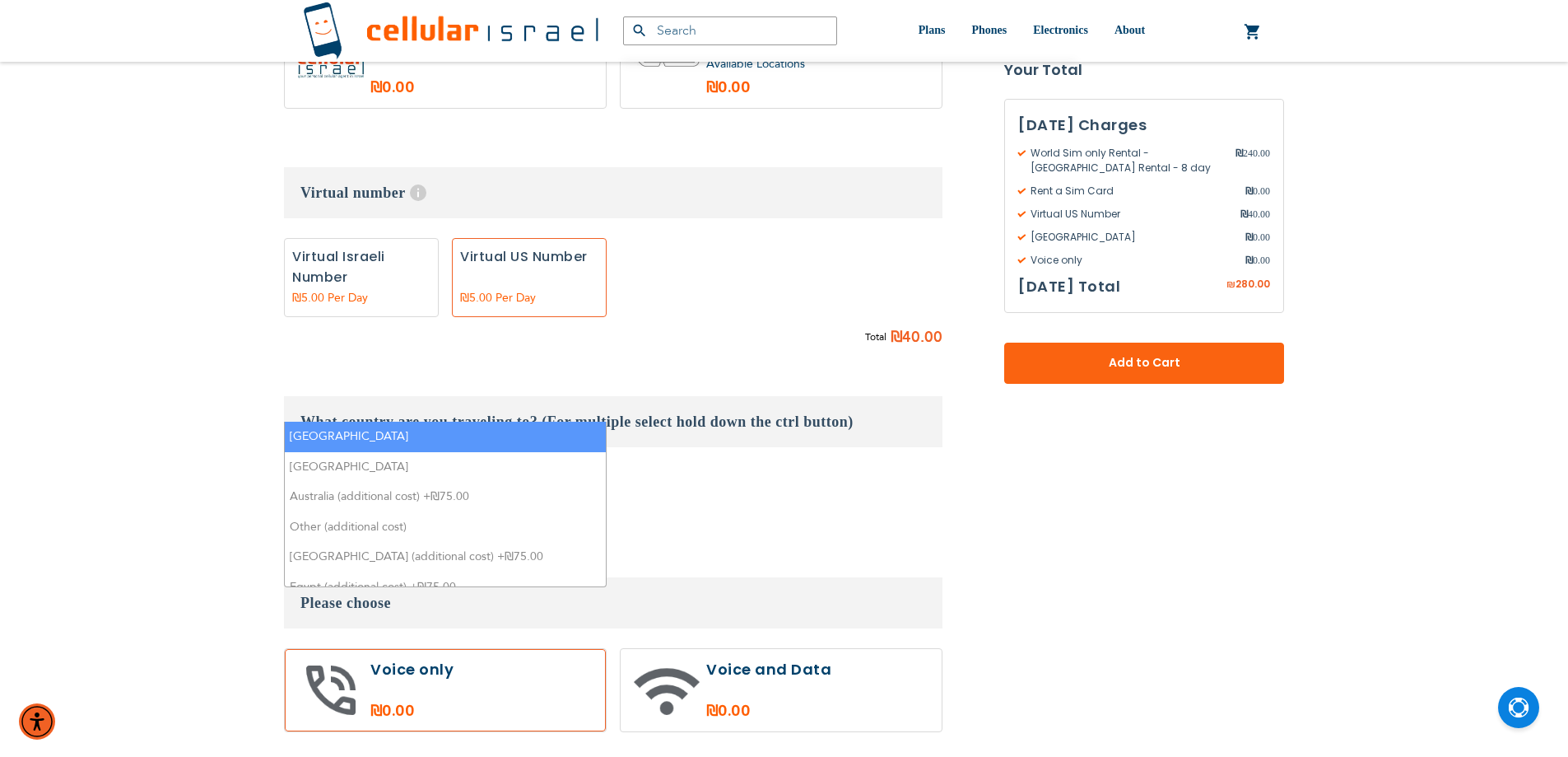
click at [339, 472] on textarea "it" at bounding box center [444, 486] width 310 height 29
click at [309, 439] on li "[GEOGRAPHIC_DATA]" at bounding box center [445, 437] width 321 height 30
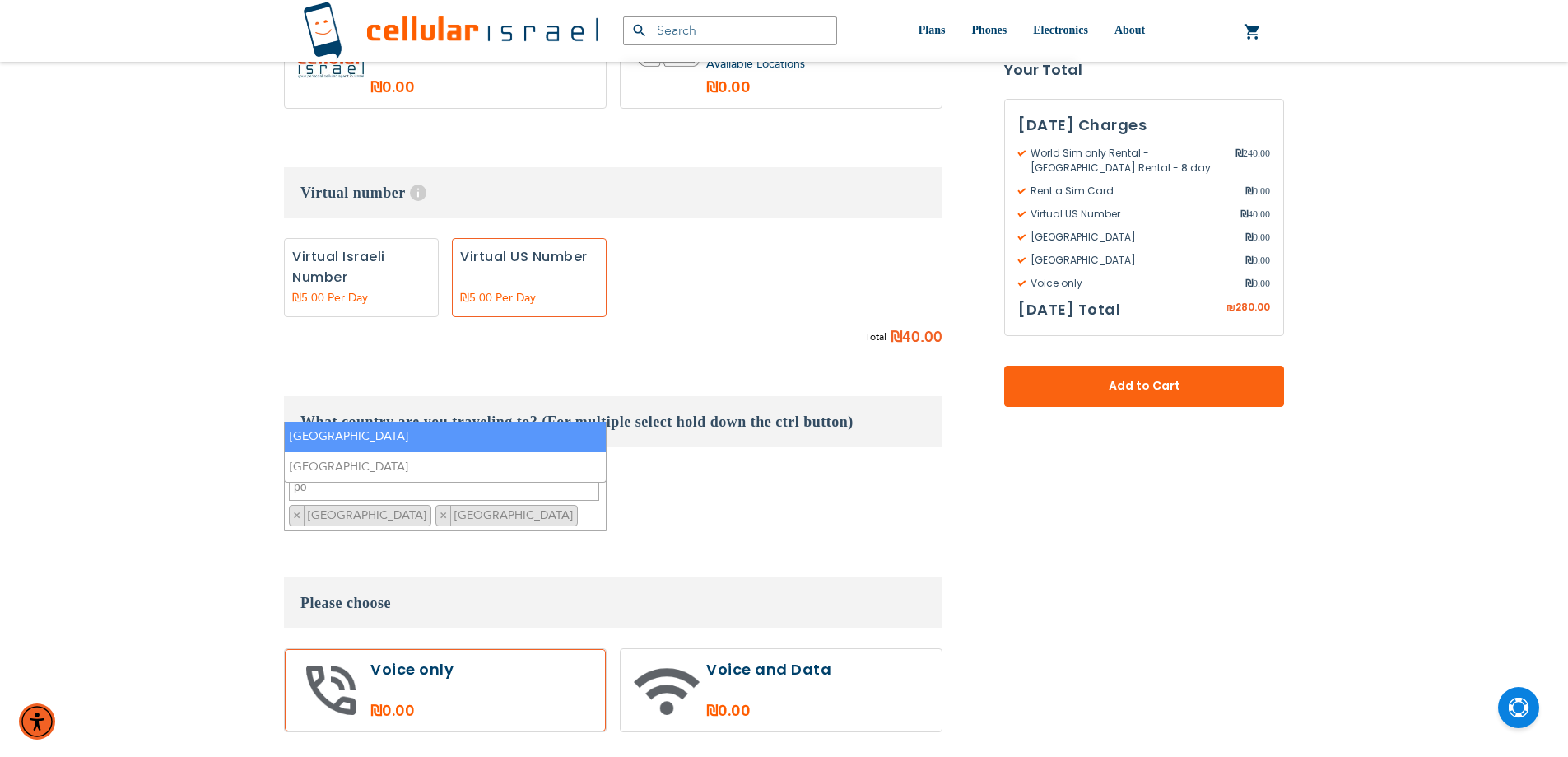
click at [332, 472] on textarea "po" at bounding box center [444, 486] width 310 height 29
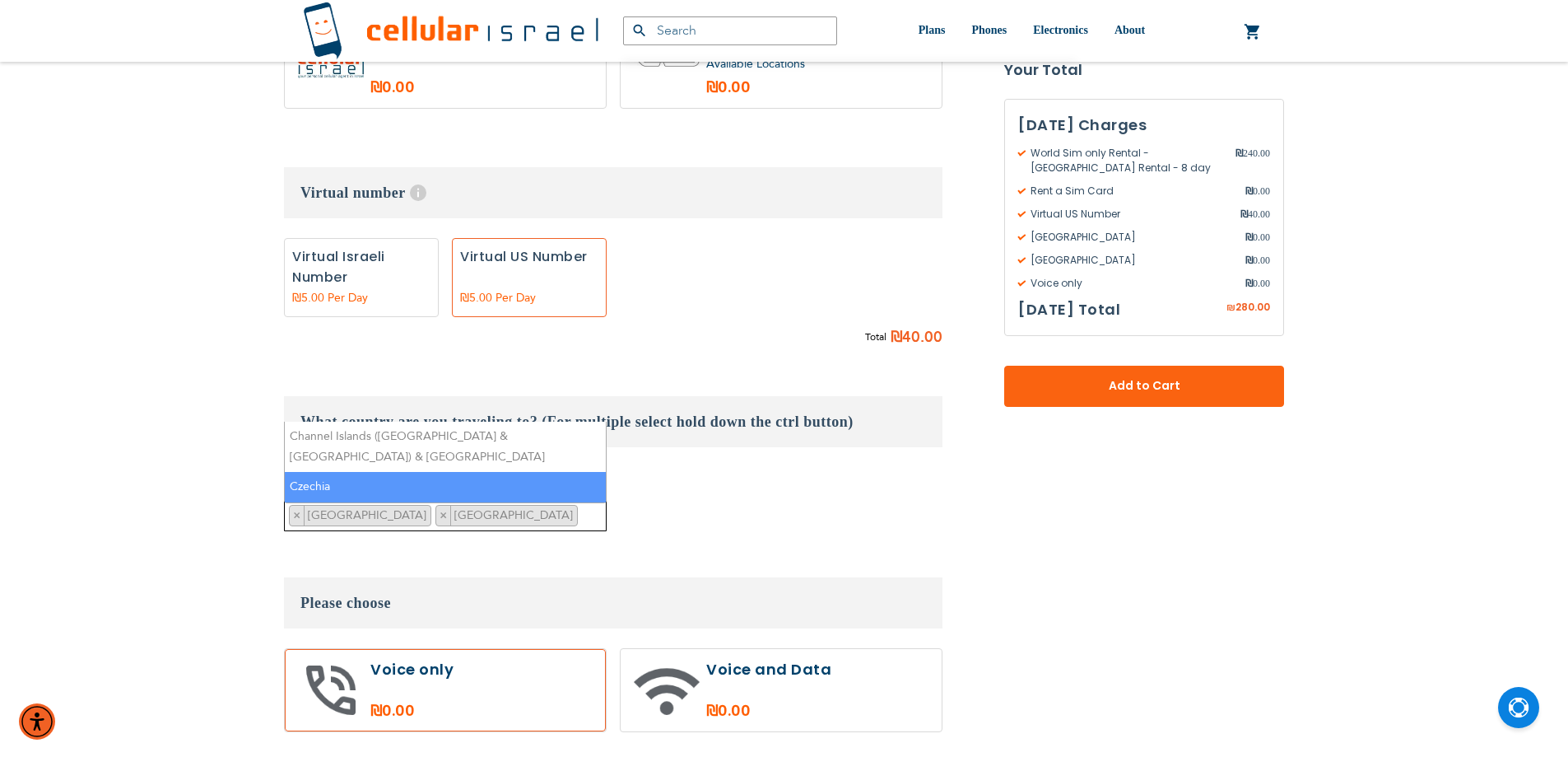
type textarea "ch"
click at [307, 472] on li "Czechia" at bounding box center [445, 487] width 321 height 30
select select "9111"
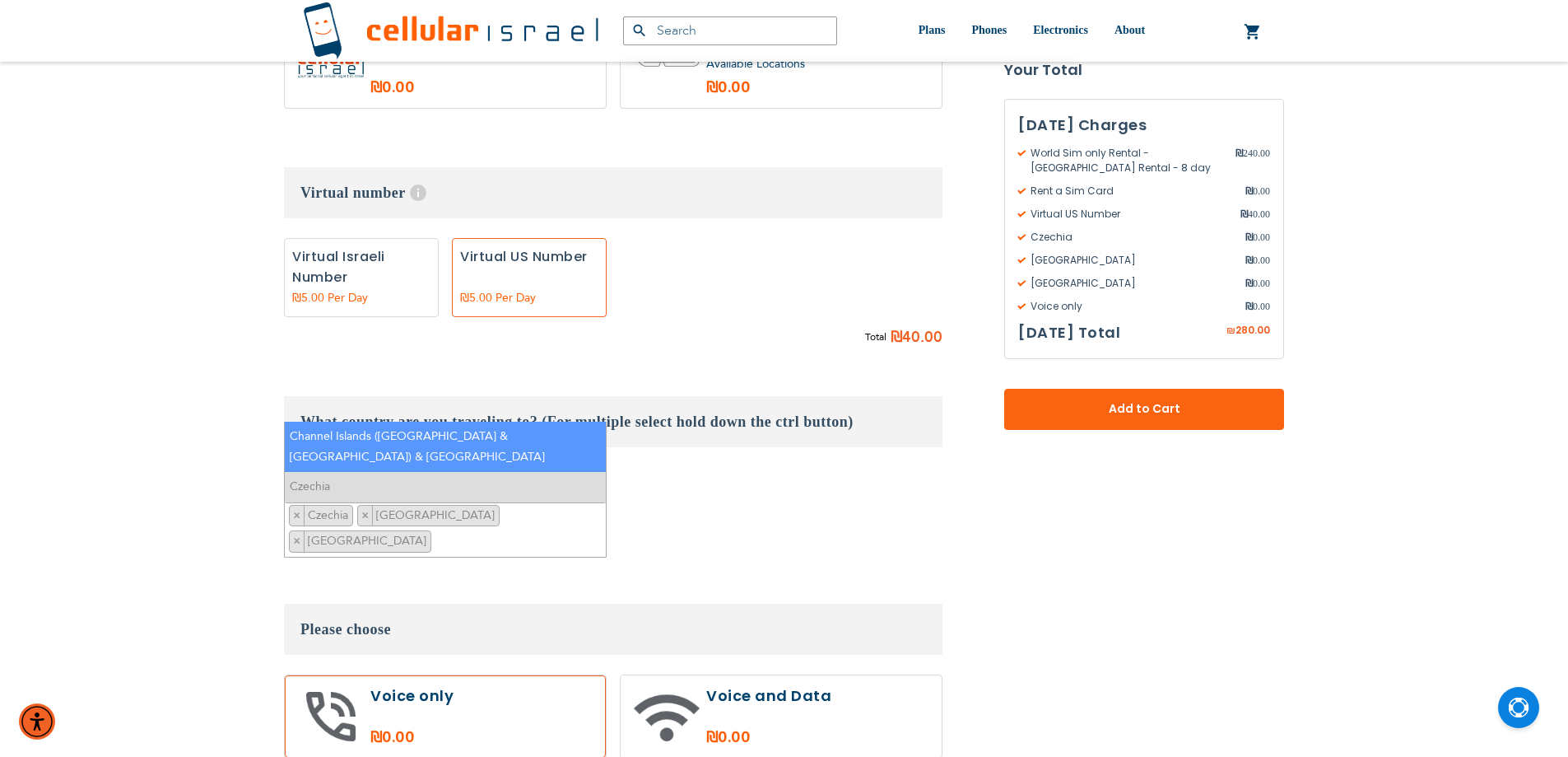
click at [323, 472] on textarea "ch" at bounding box center [444, 486] width 310 height 29
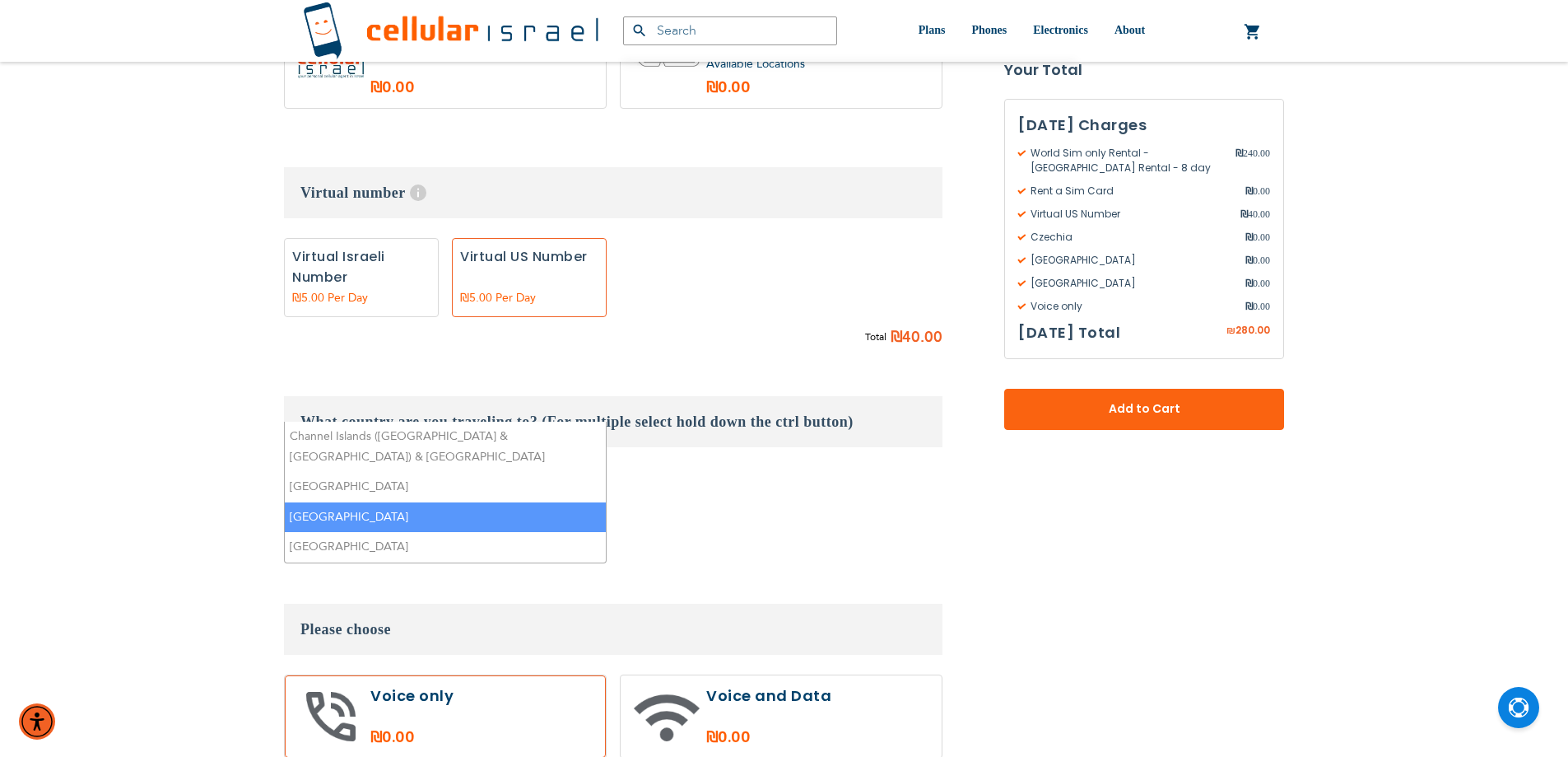
type textarea "sl"
click at [339, 508] on li "[GEOGRAPHIC_DATA]" at bounding box center [445, 517] width 321 height 30
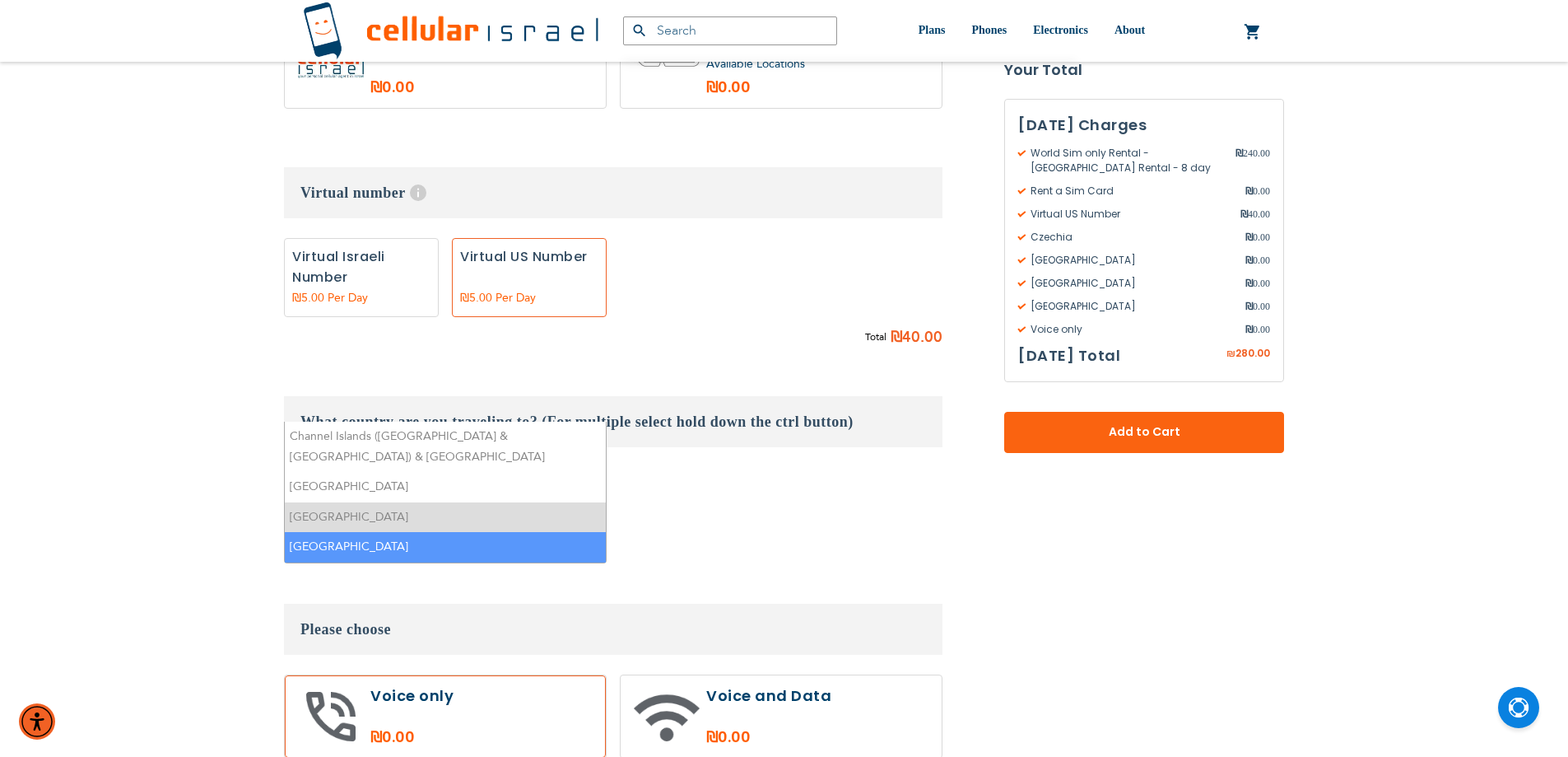
click at [675, 604] on h3 "Please choose" at bounding box center [613, 630] width 658 height 51
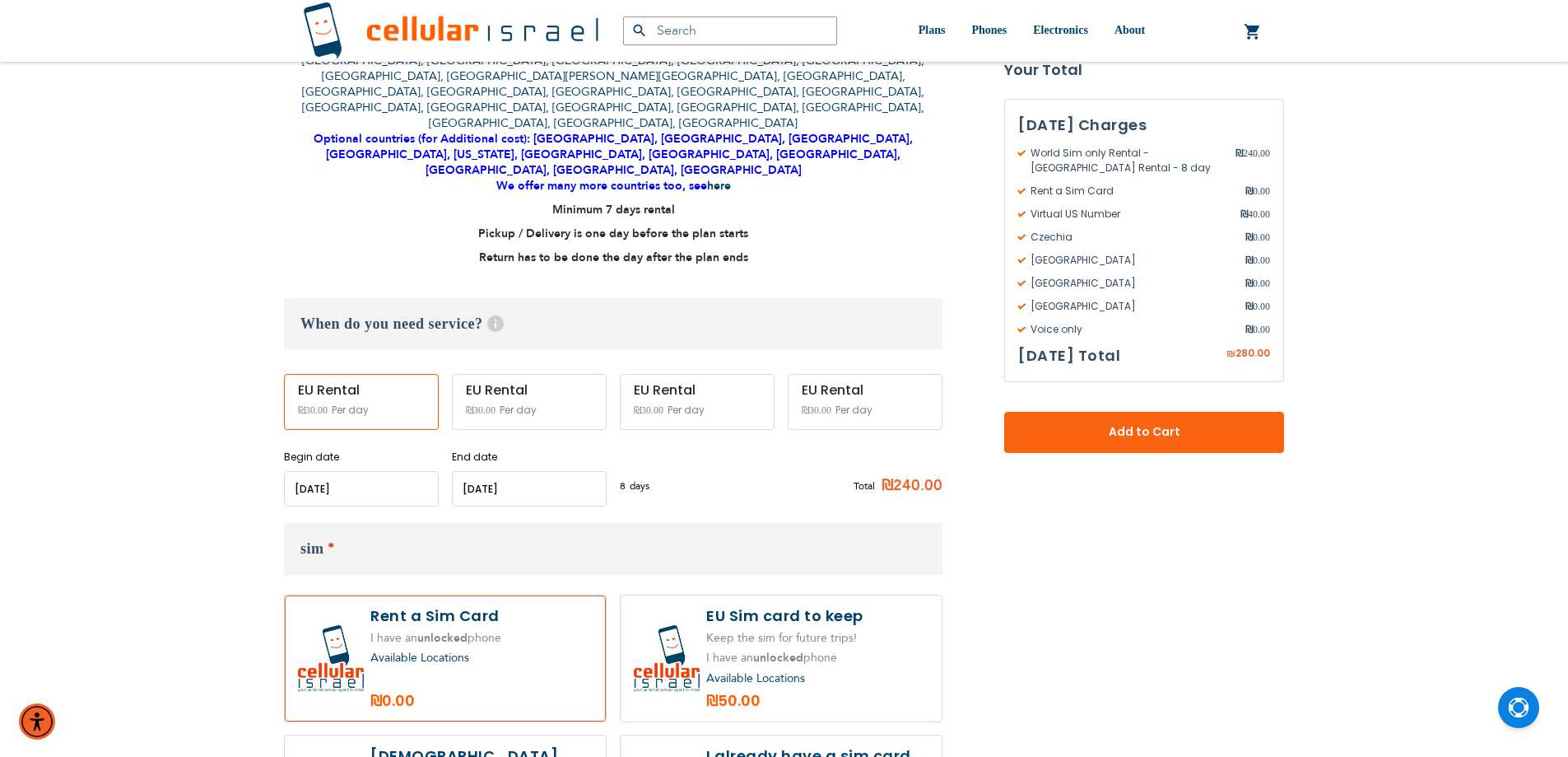
scroll to position [329, 0]
